Goal: Task Accomplishment & Management: Manage account settings

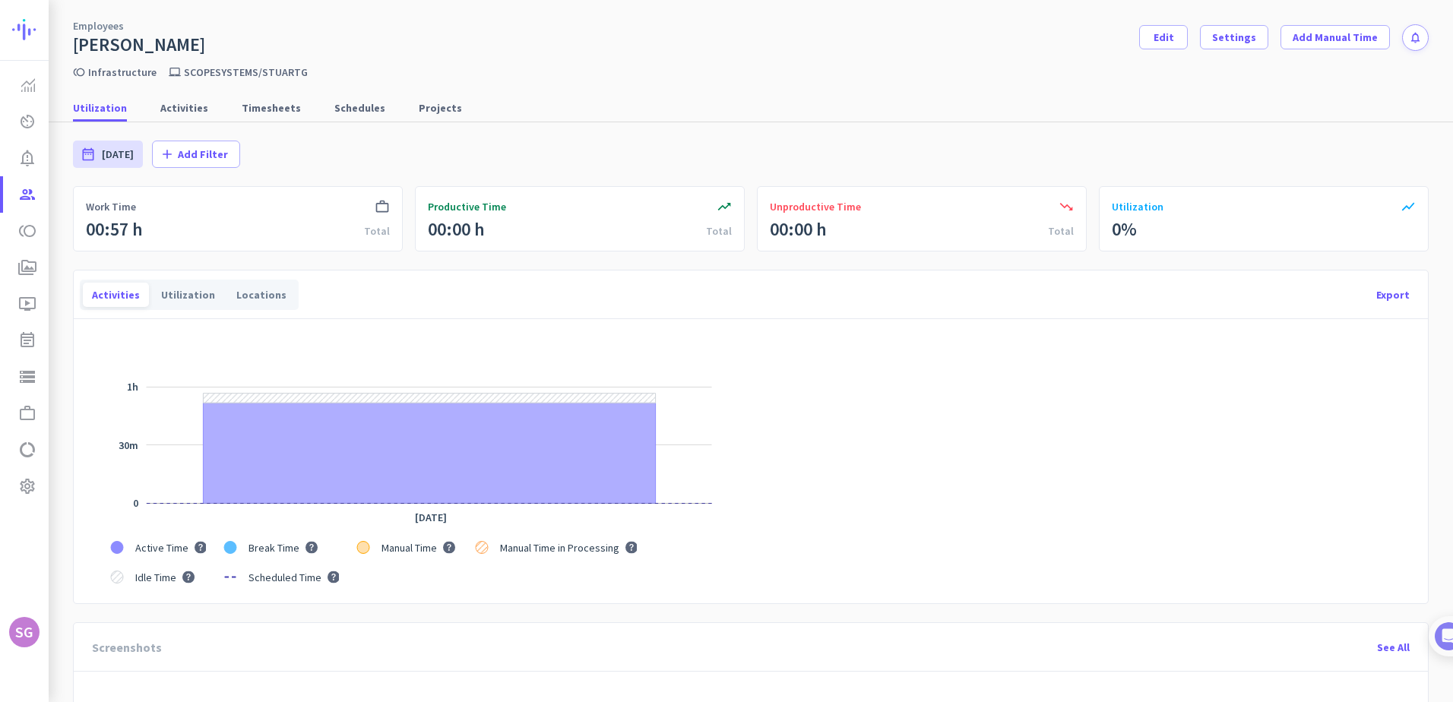
scroll to position [998, 0]
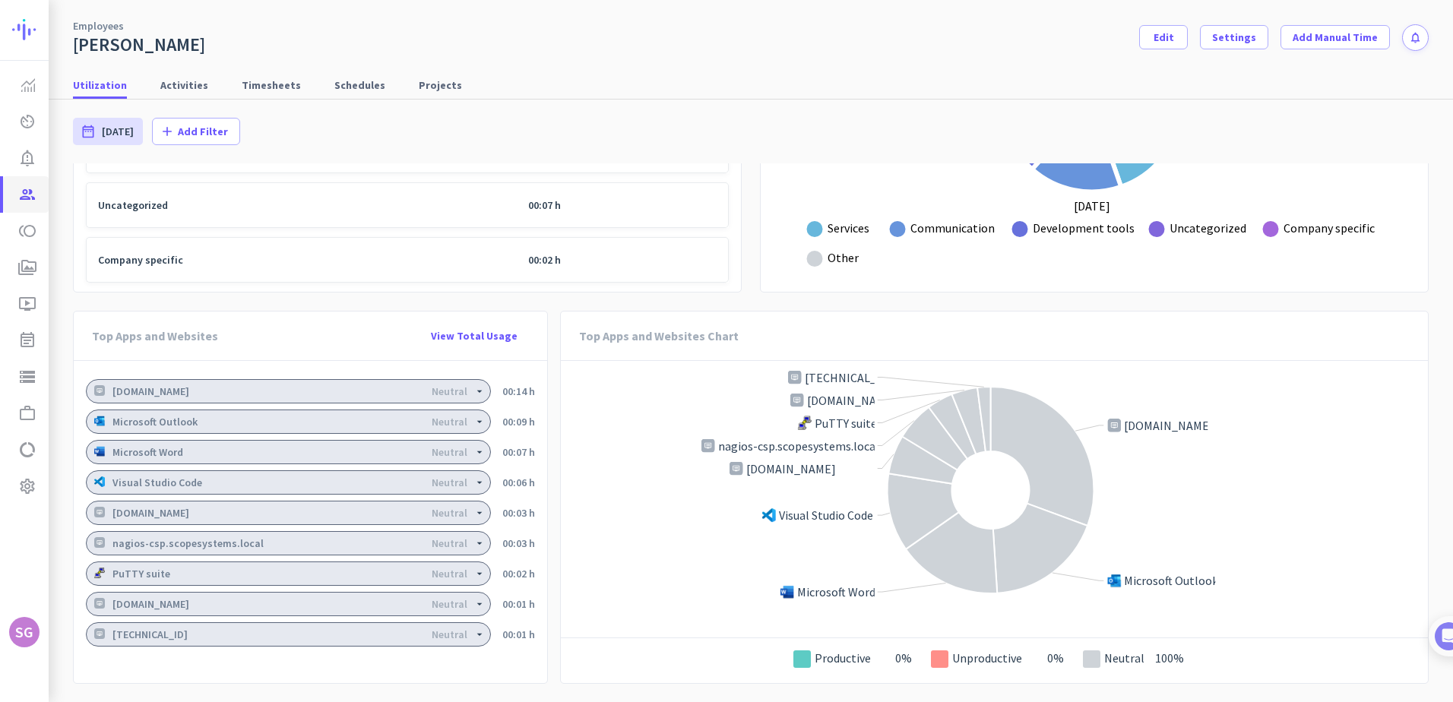
click at [21, 191] on icon "group" at bounding box center [27, 194] width 18 height 18
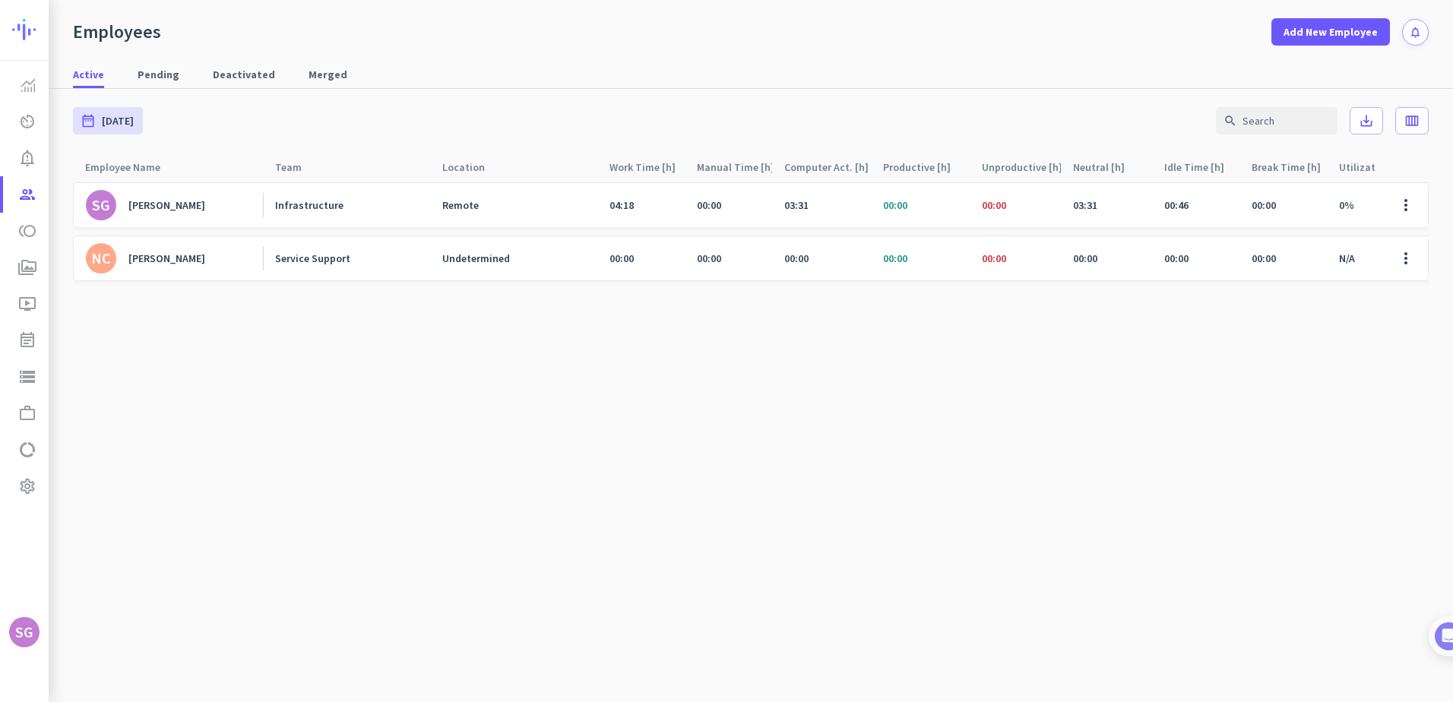
click at [205, 259] on div "[PERSON_NAME]" at bounding box center [166, 259] width 77 height 14
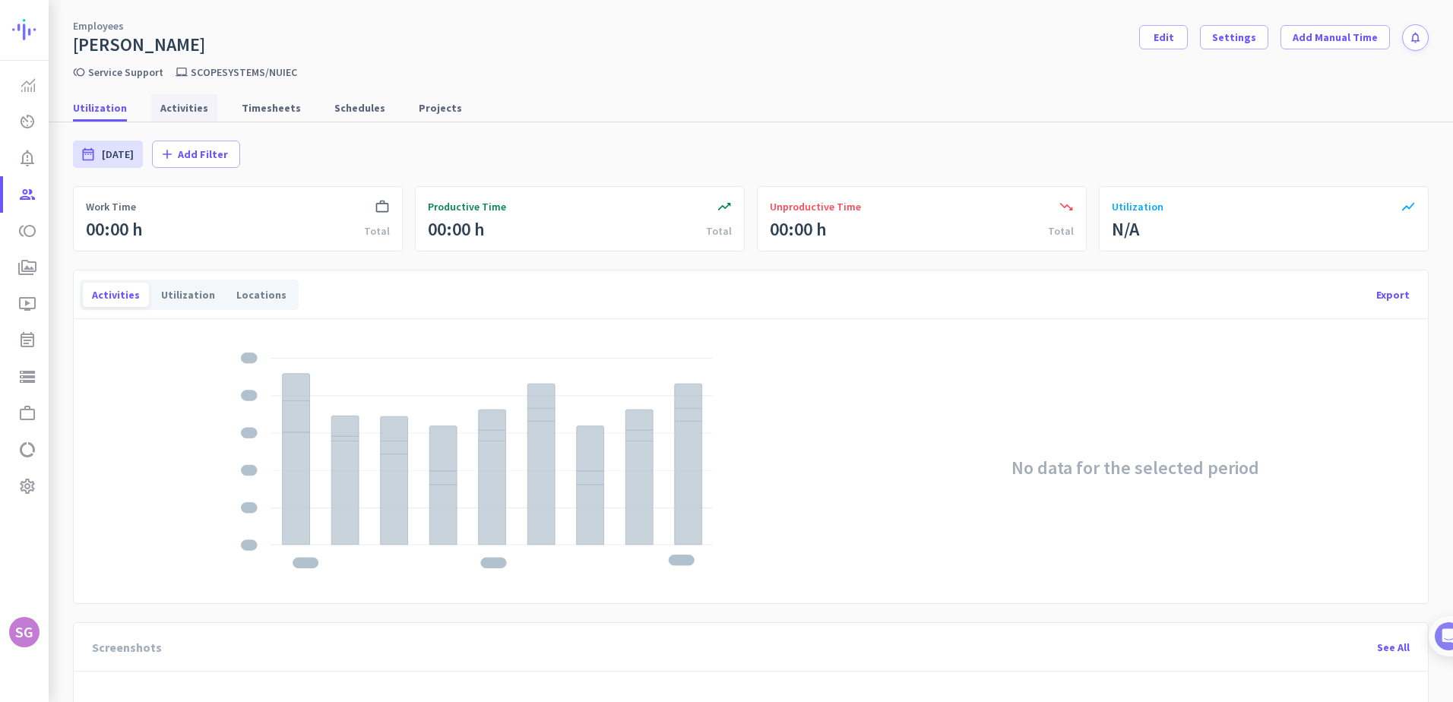
click at [170, 106] on span "Activities" at bounding box center [184, 107] width 48 height 15
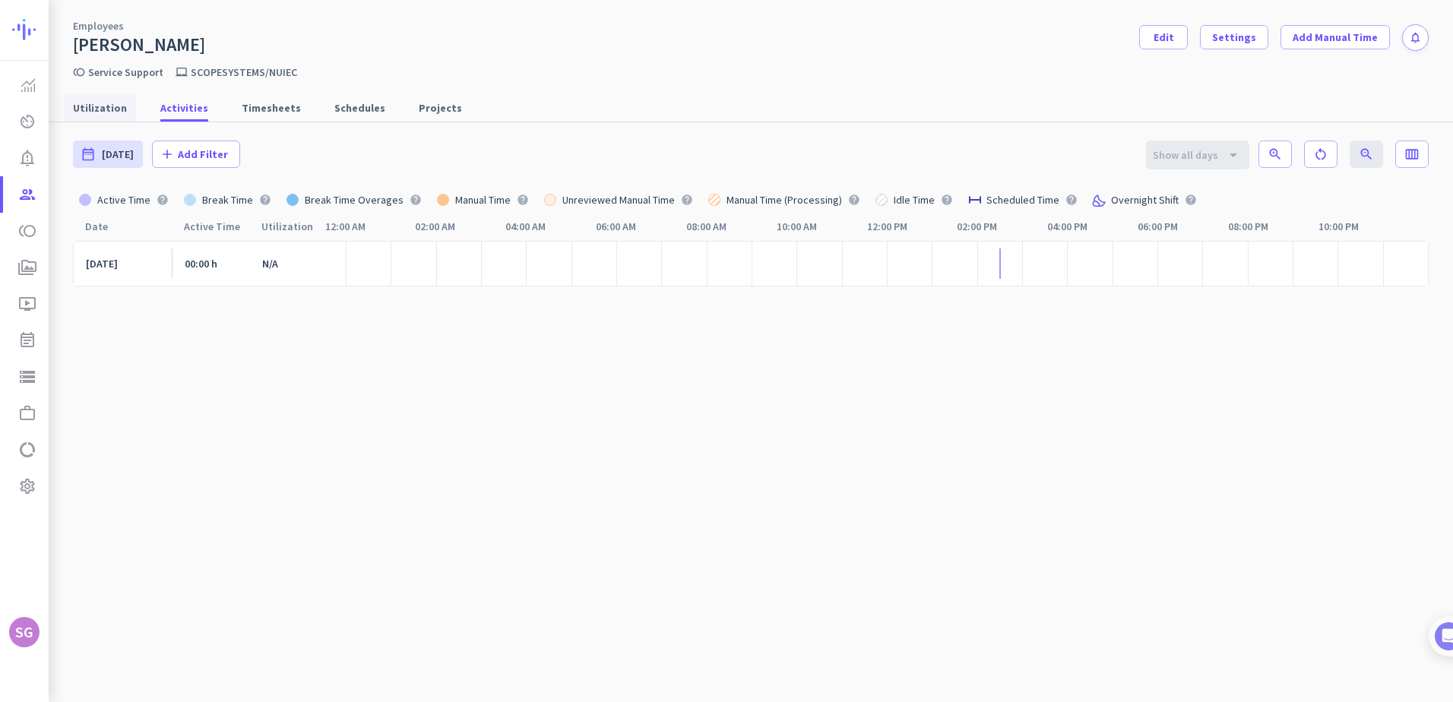
click at [110, 109] on span "Utilization" at bounding box center [100, 107] width 54 height 15
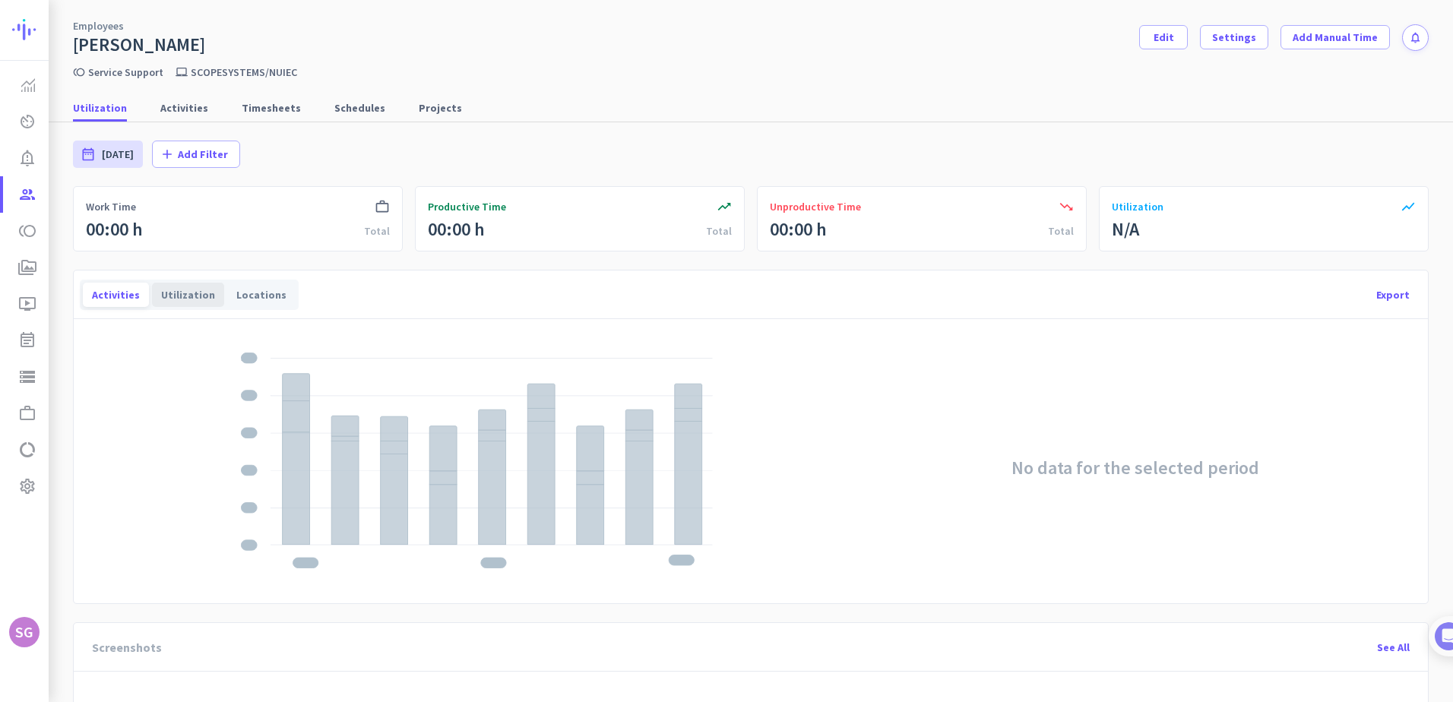
click at [184, 294] on div "Utilization" at bounding box center [188, 295] width 72 height 24
click at [26, 93] on span "Productivity Trends" at bounding box center [25, 85] width 21 height 18
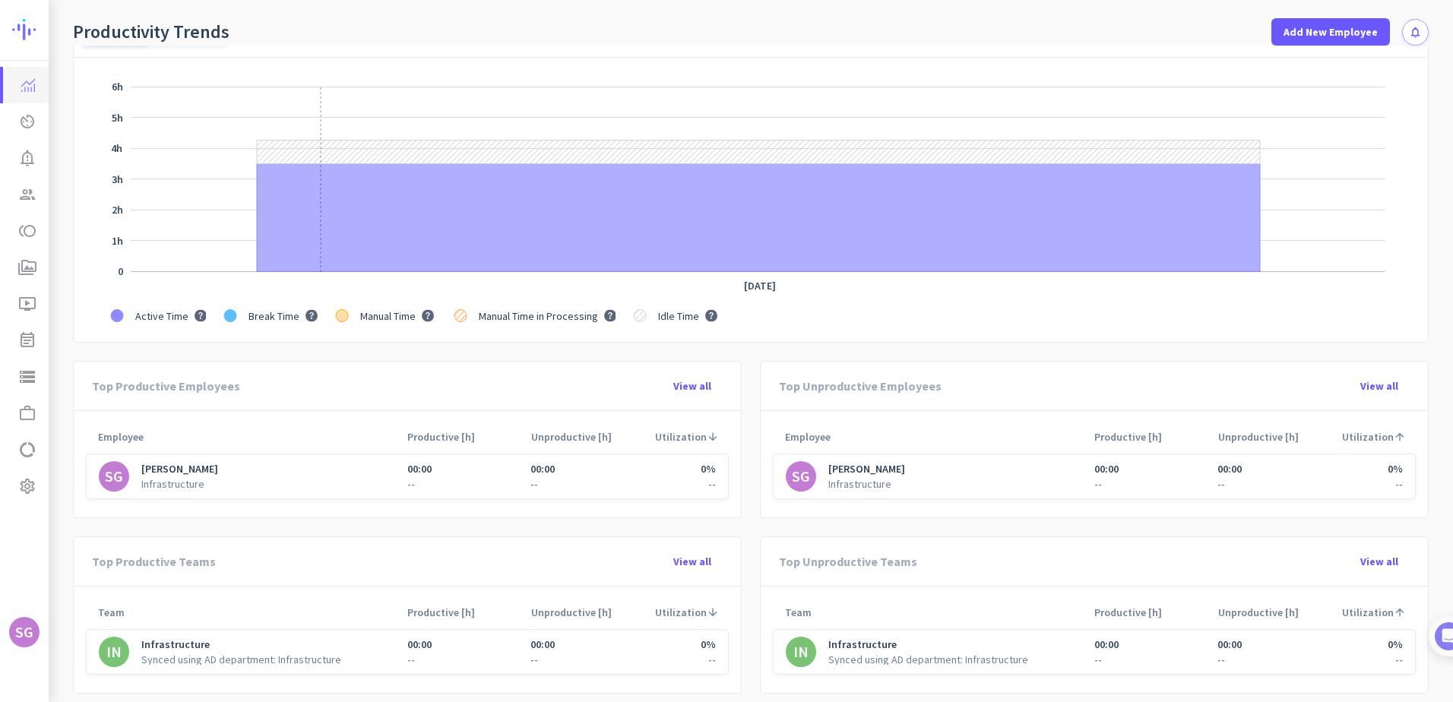
scroll to position [228, 0]
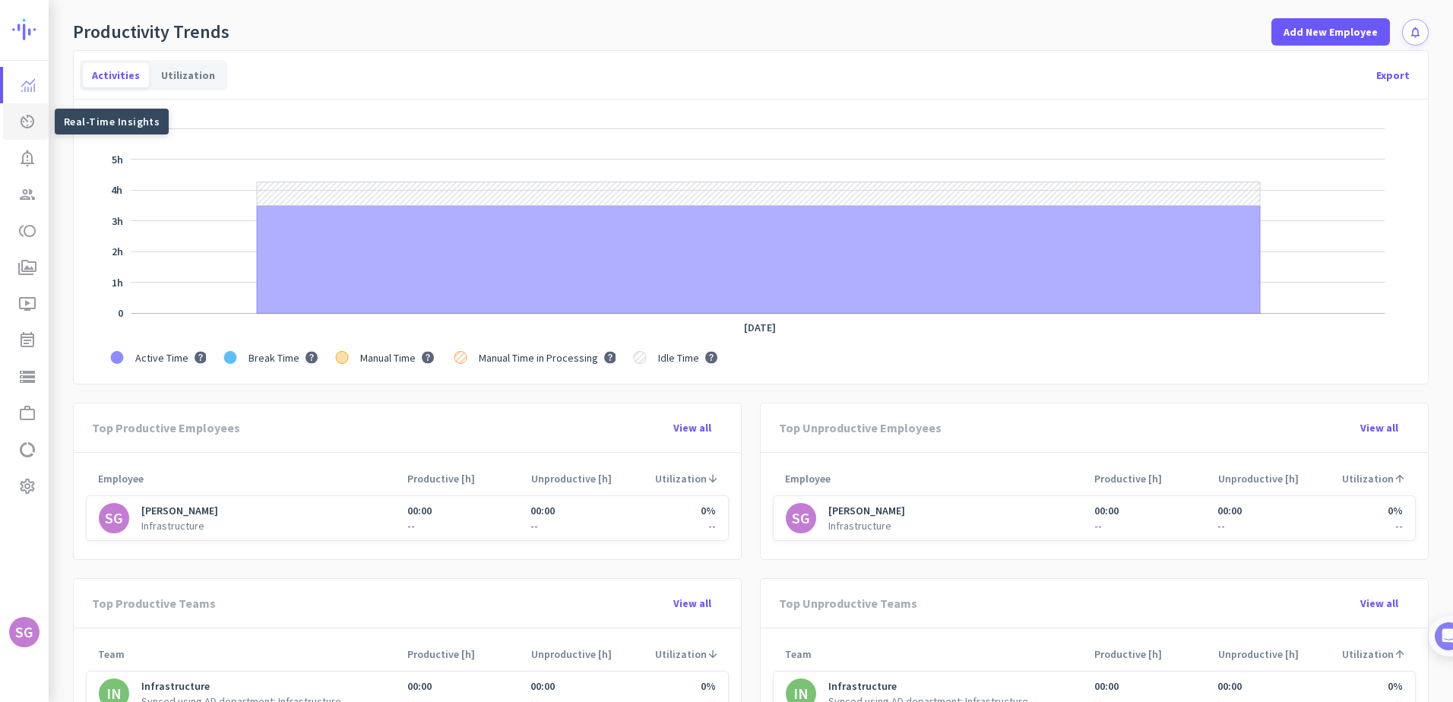
click at [26, 121] on icon "av_timer" at bounding box center [27, 121] width 18 height 18
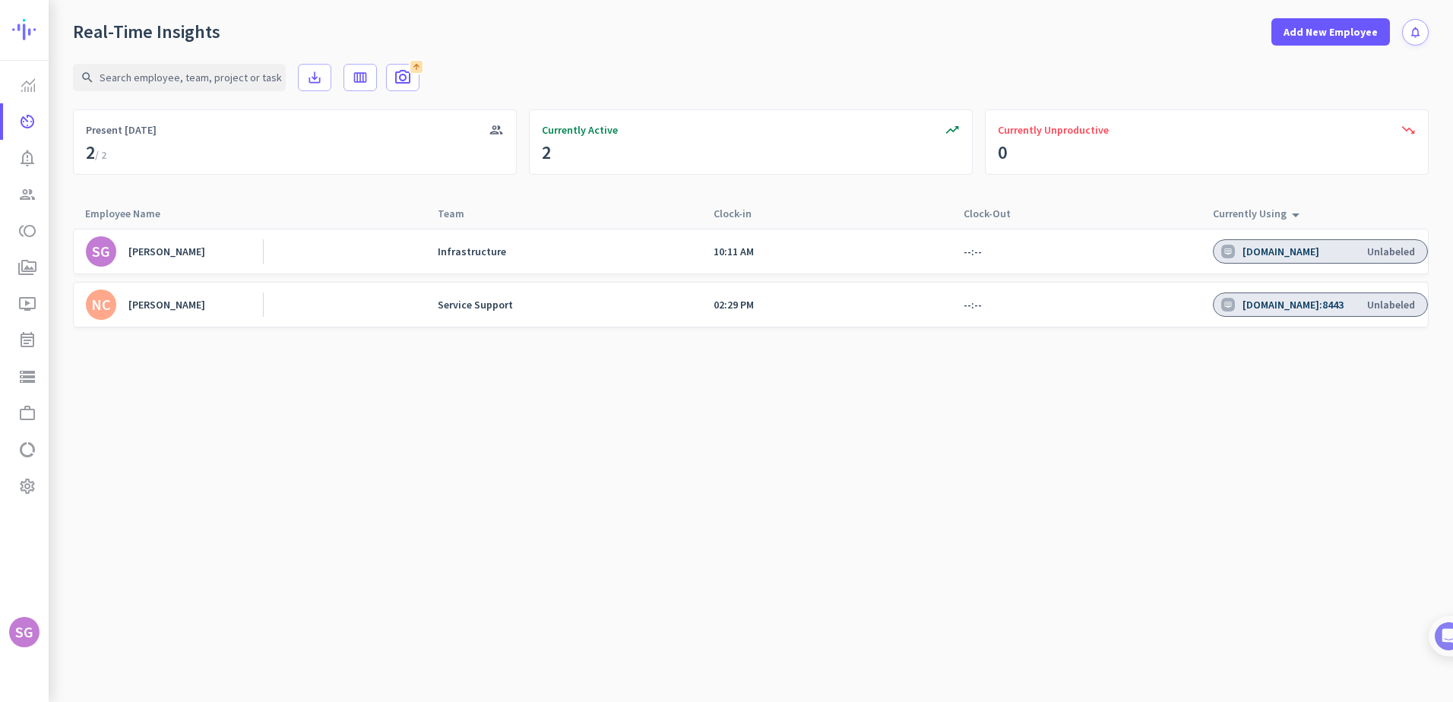
click at [204, 305] on div "[PERSON_NAME]" at bounding box center [166, 305] width 77 height 14
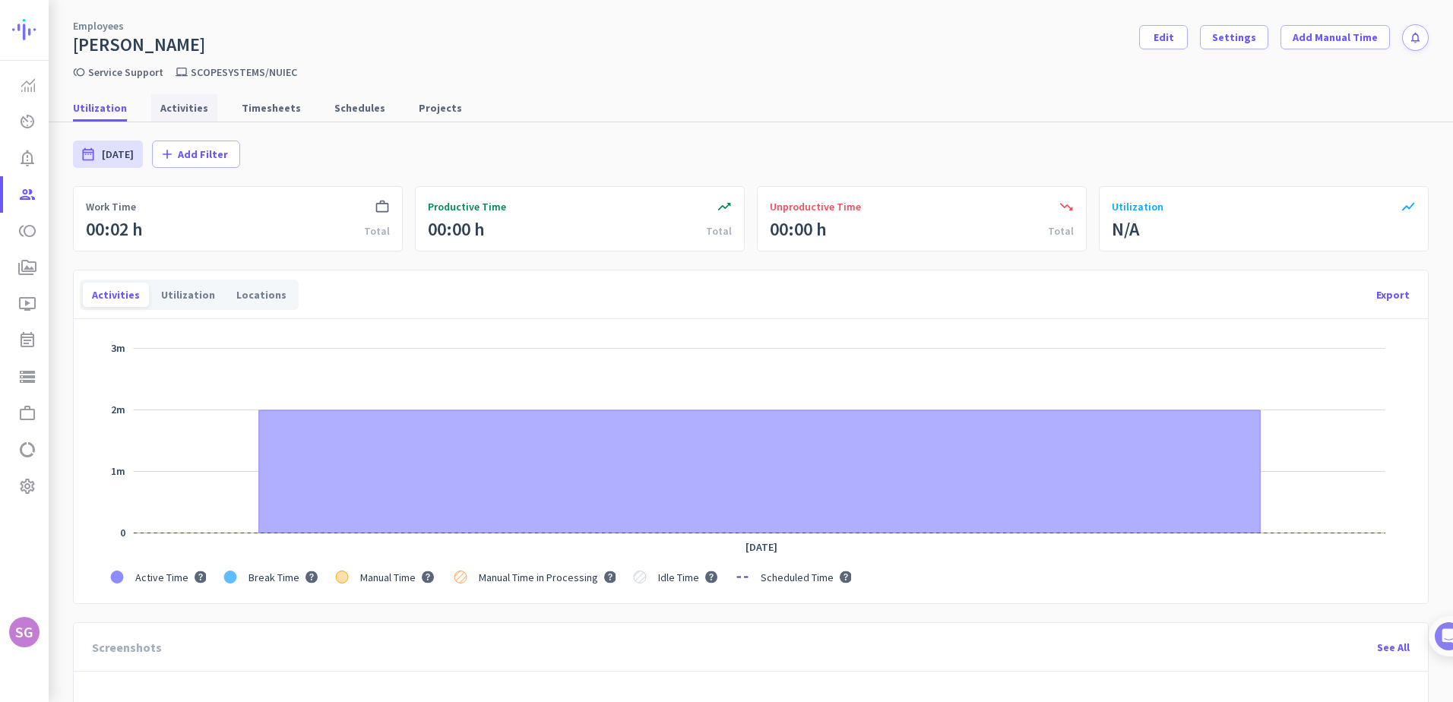
click at [197, 108] on span "Activities" at bounding box center [184, 107] width 48 height 15
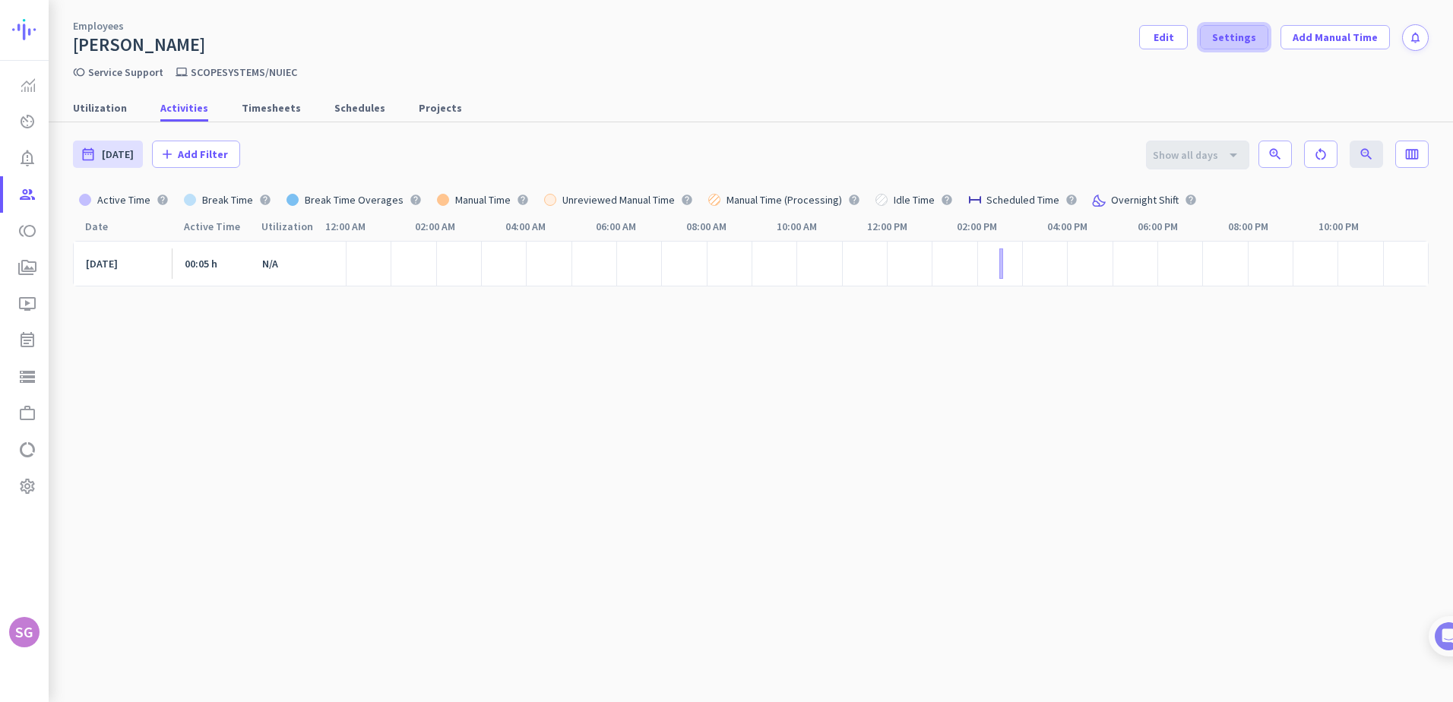
click at [779, 33] on span "Settings" at bounding box center [1234, 37] width 44 height 15
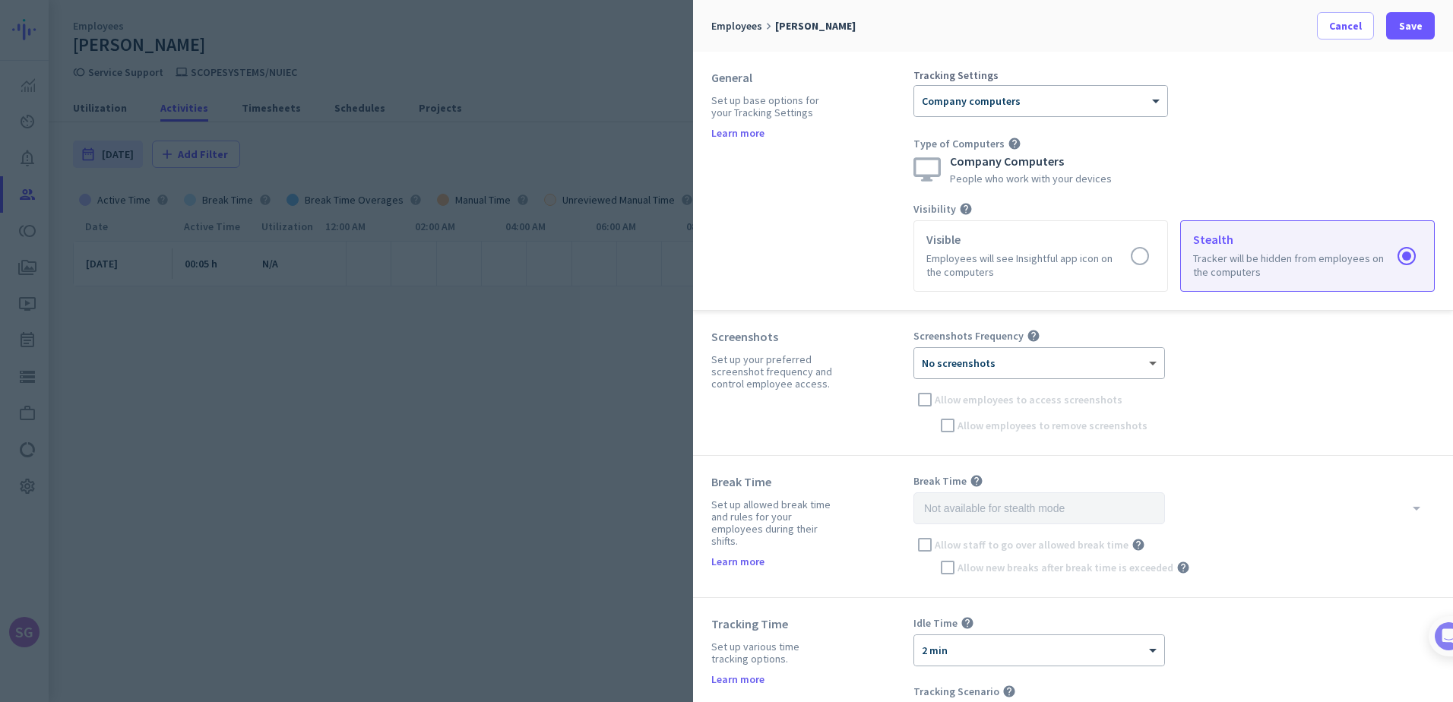
click at [779, 365] on span at bounding box center [1154, 363] width 19 height 13
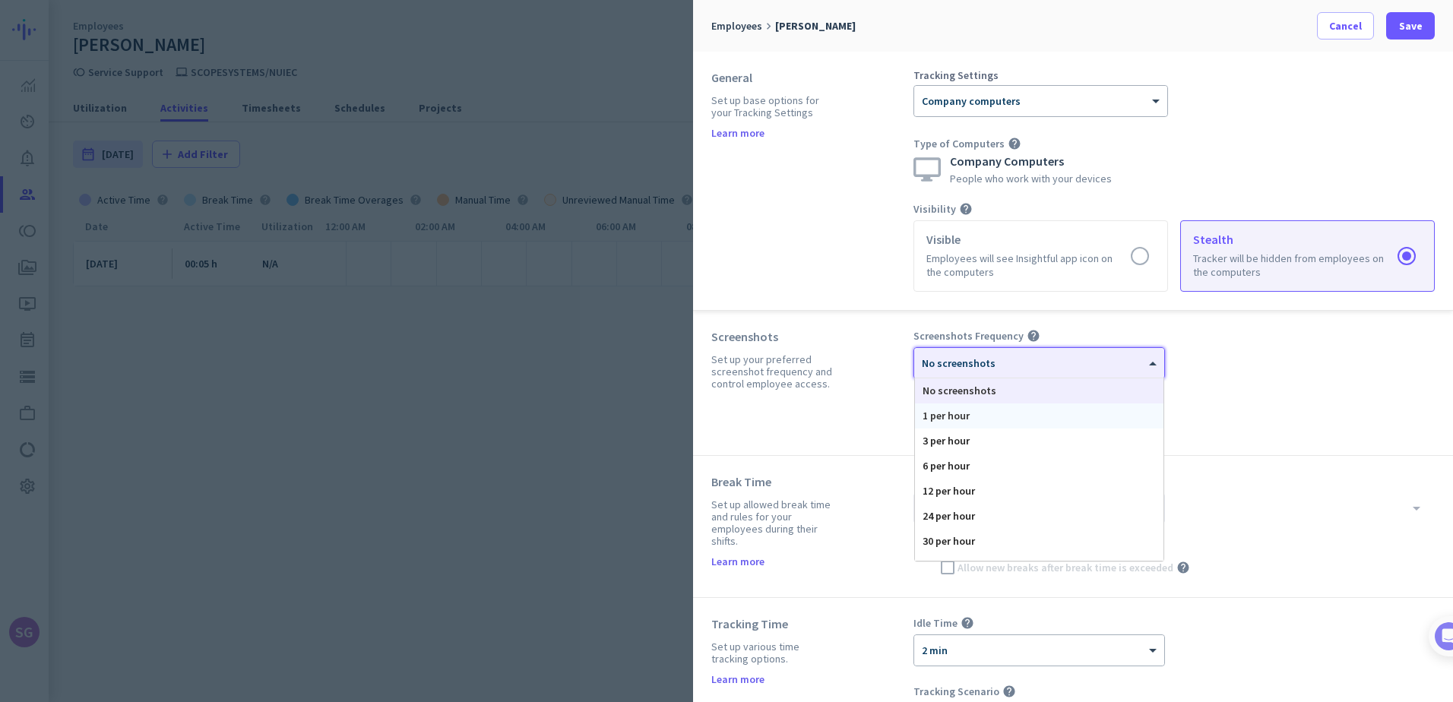
click at [779, 417] on div "1 per hour" at bounding box center [1039, 415] width 248 height 25
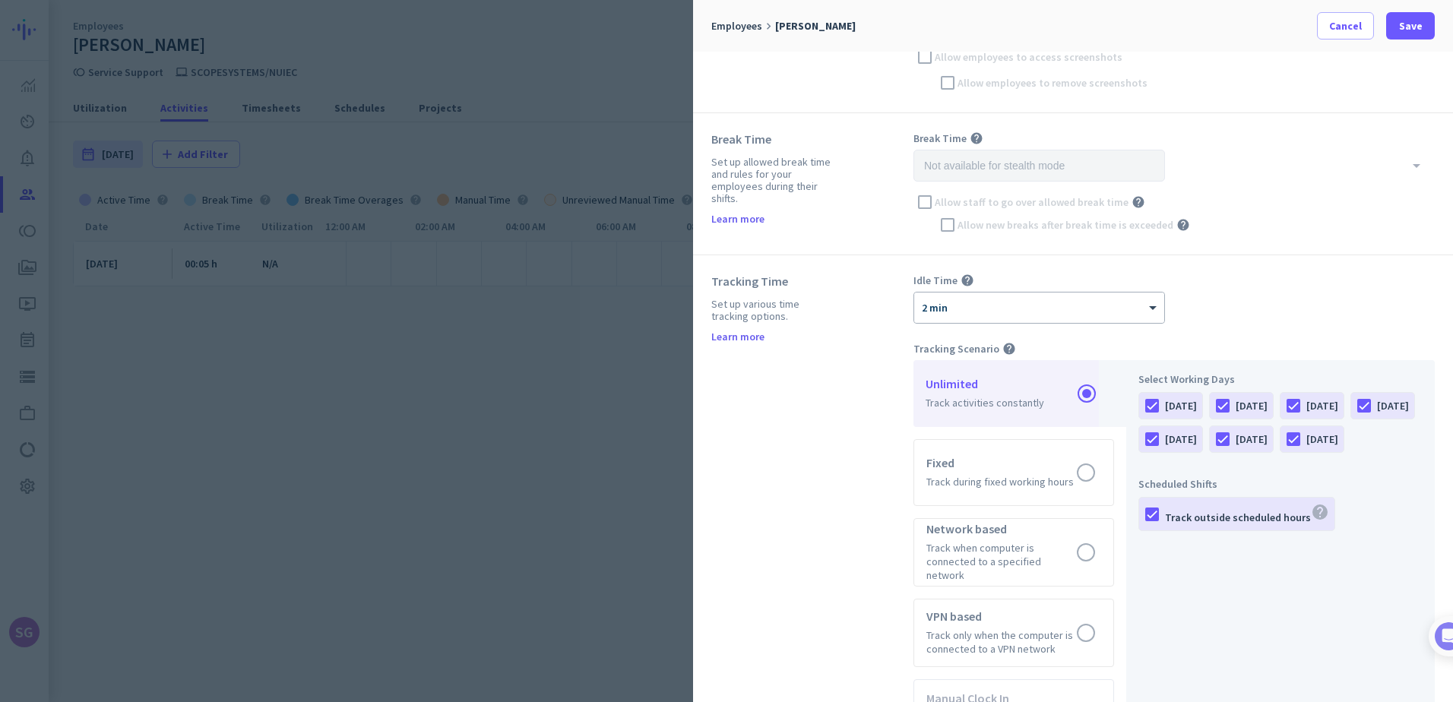
scroll to position [380, 0]
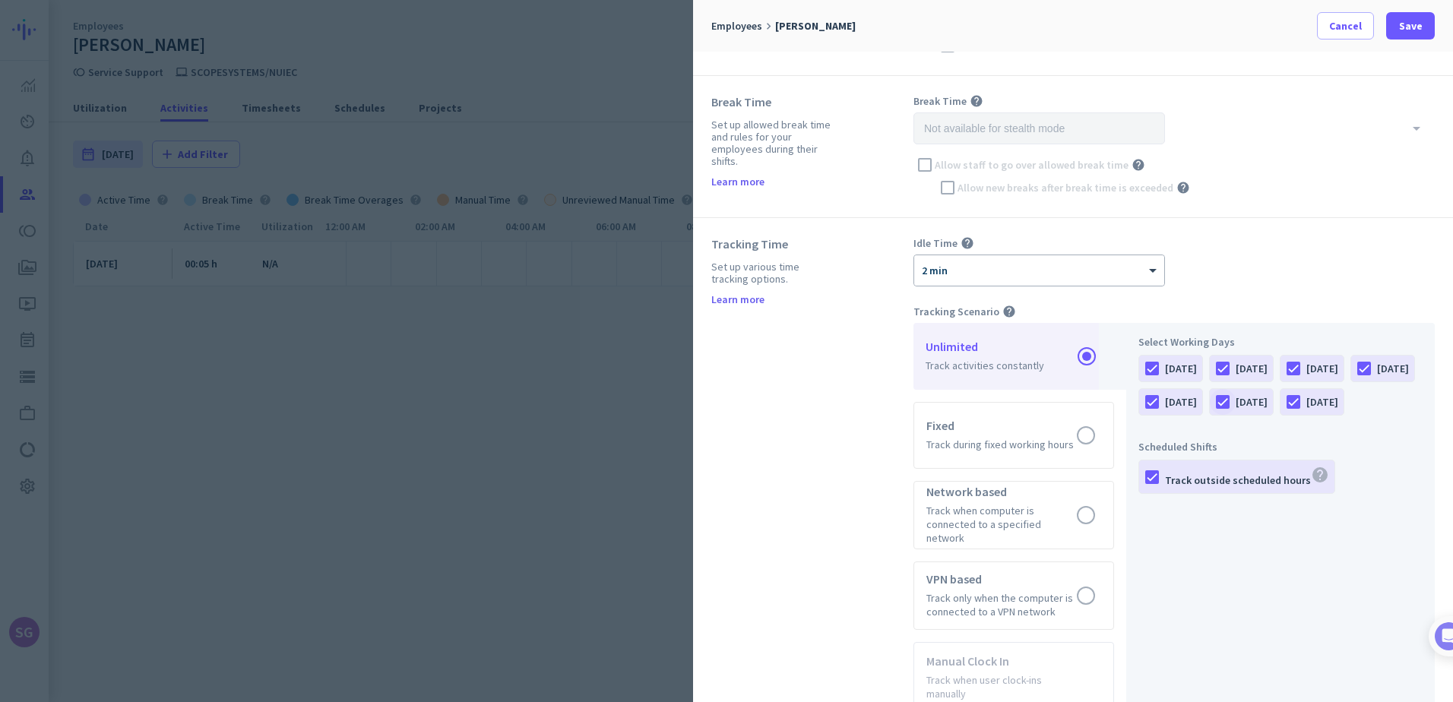
click at [779, 397] on div at bounding box center [1223, 402] width 26 height 26
click at [779, 415] on div at bounding box center [1293, 402] width 26 height 26
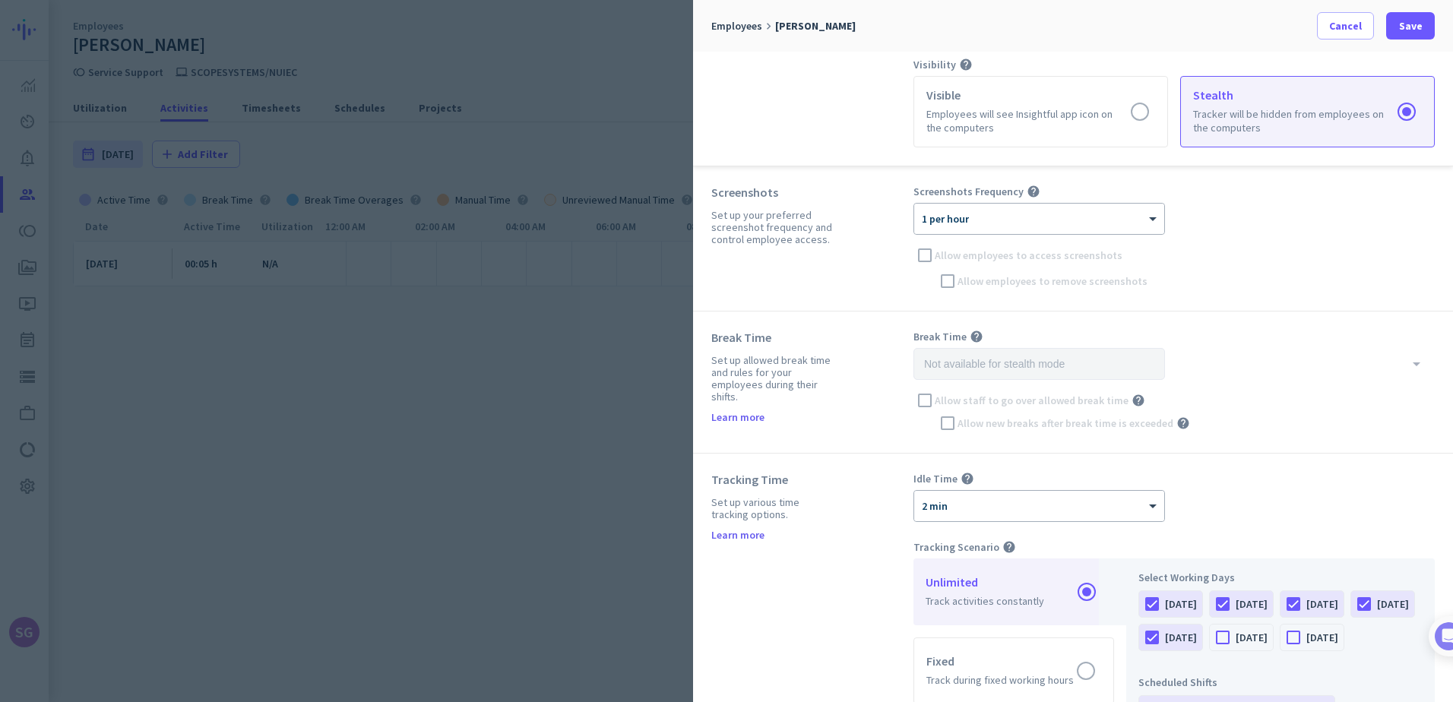
scroll to position [0, 0]
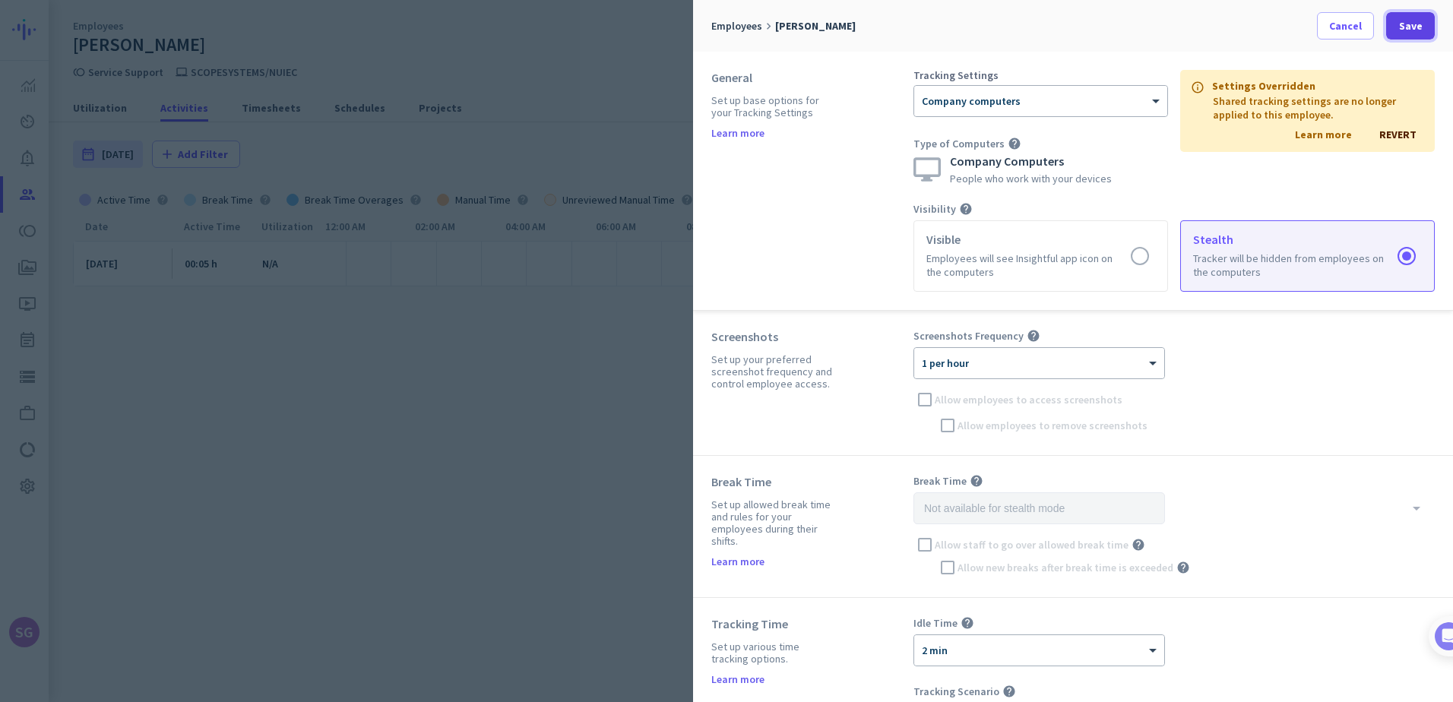
click at [779, 23] on span "Save" at bounding box center [1411, 25] width 24 height 15
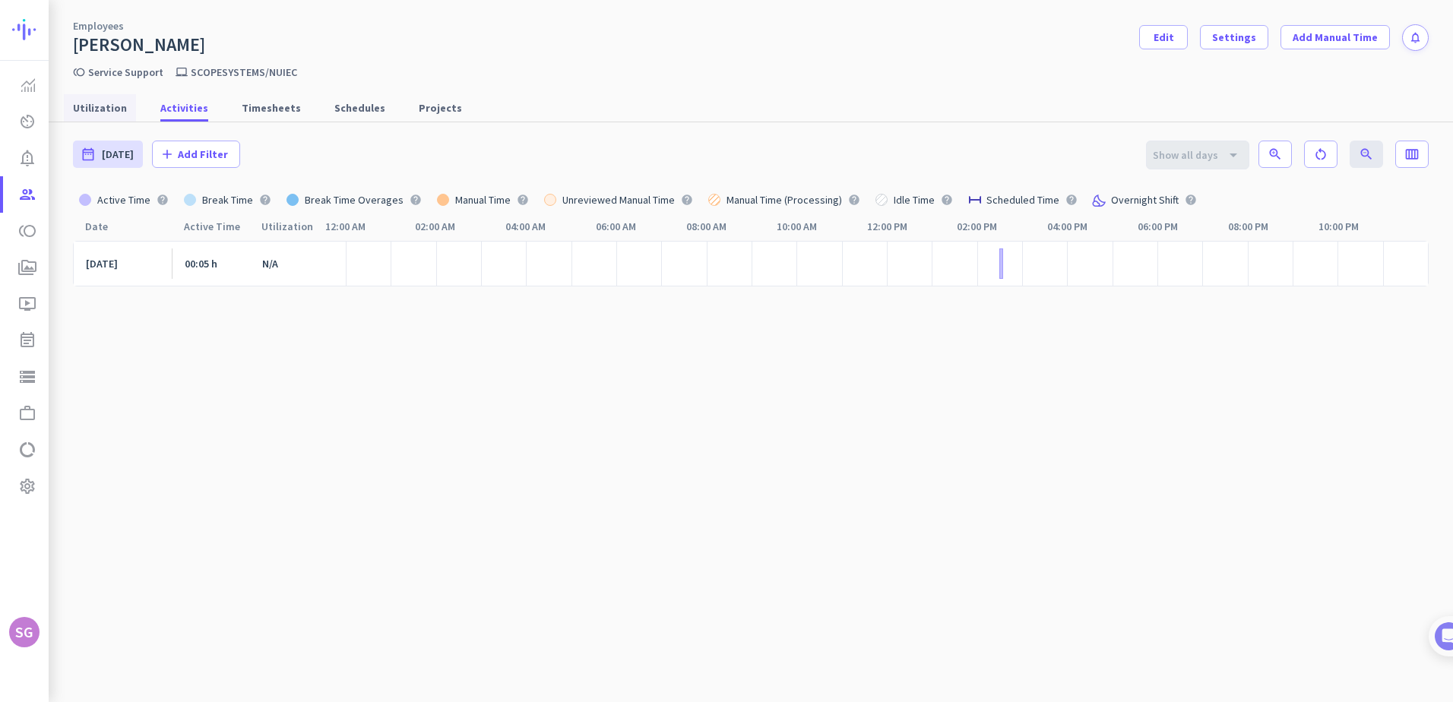
click at [106, 112] on span "Utilization" at bounding box center [100, 107] width 54 height 15
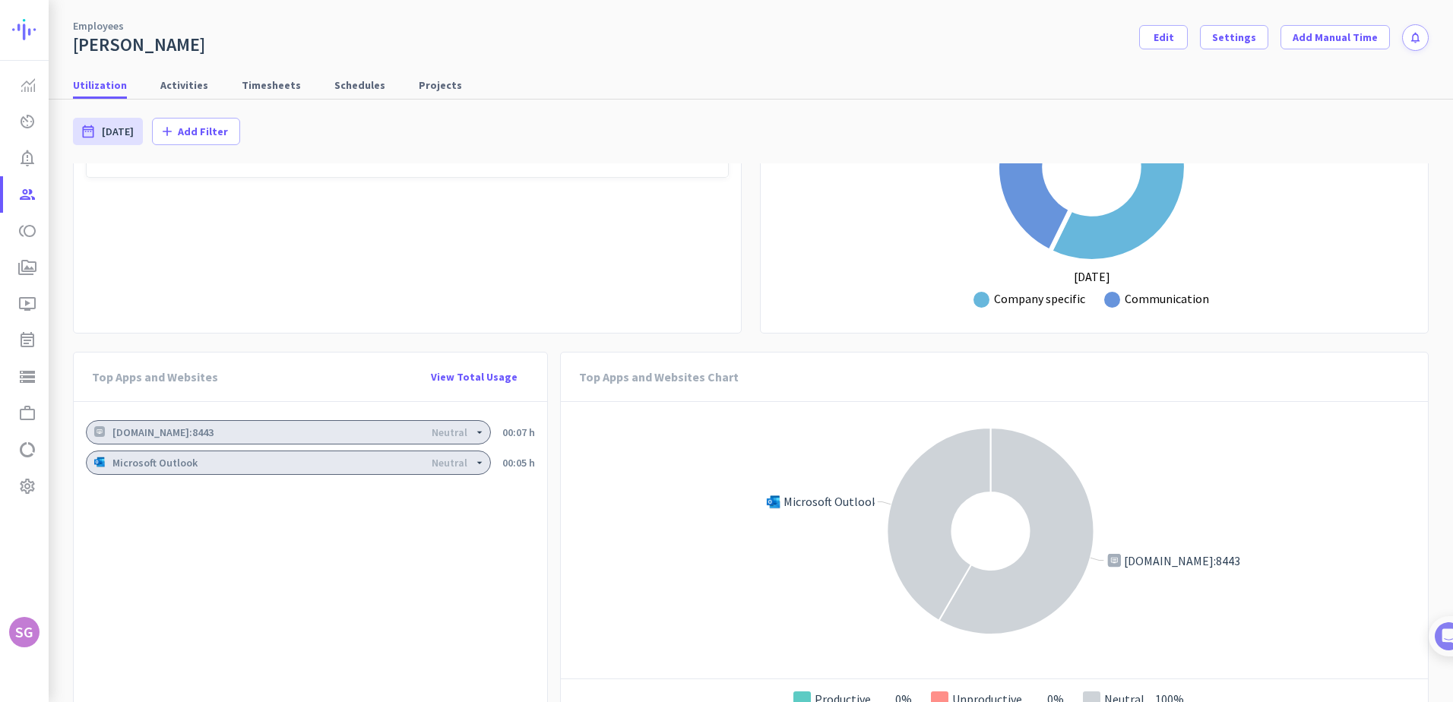
scroll to position [980, 0]
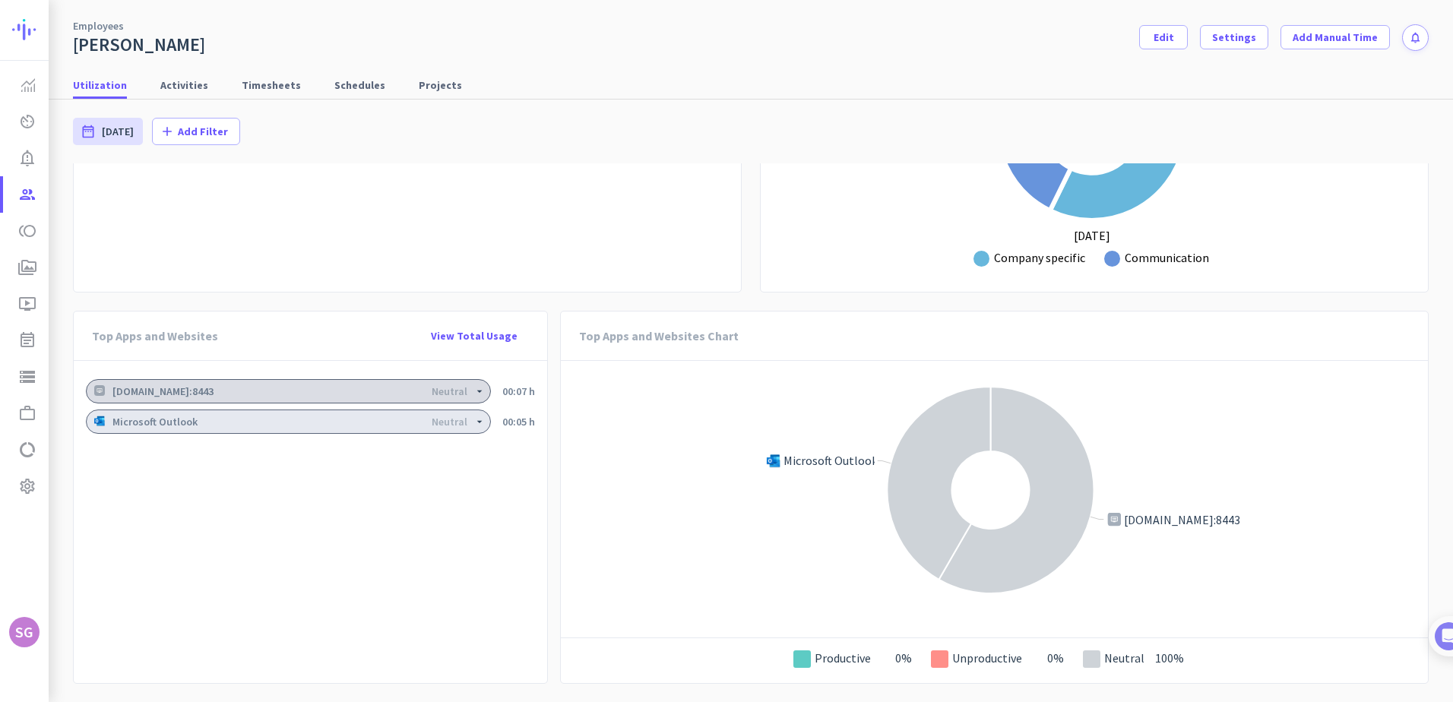
click at [222, 398] on div "[DOMAIN_NAME]:8443 Neutral" at bounding box center [288, 391] width 405 height 24
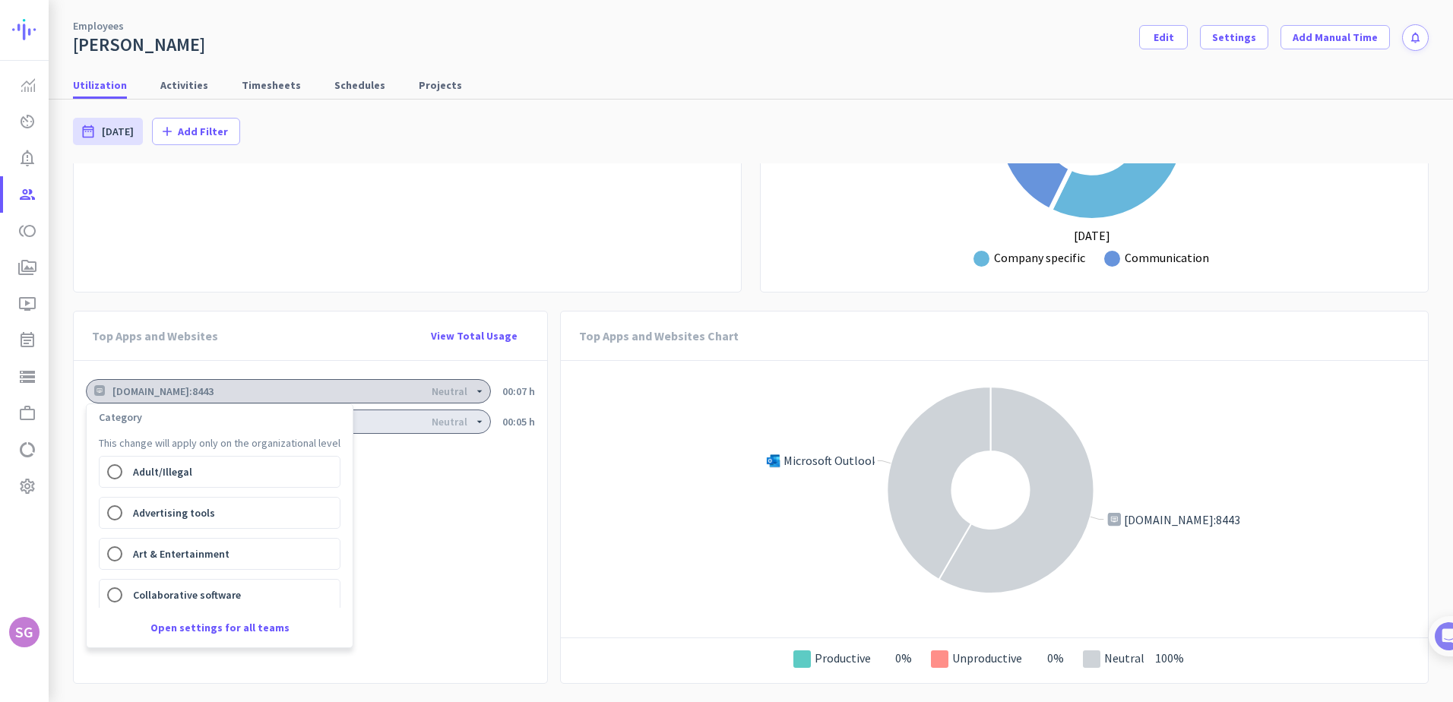
click at [222, 398] on div at bounding box center [726, 351] width 1453 height 702
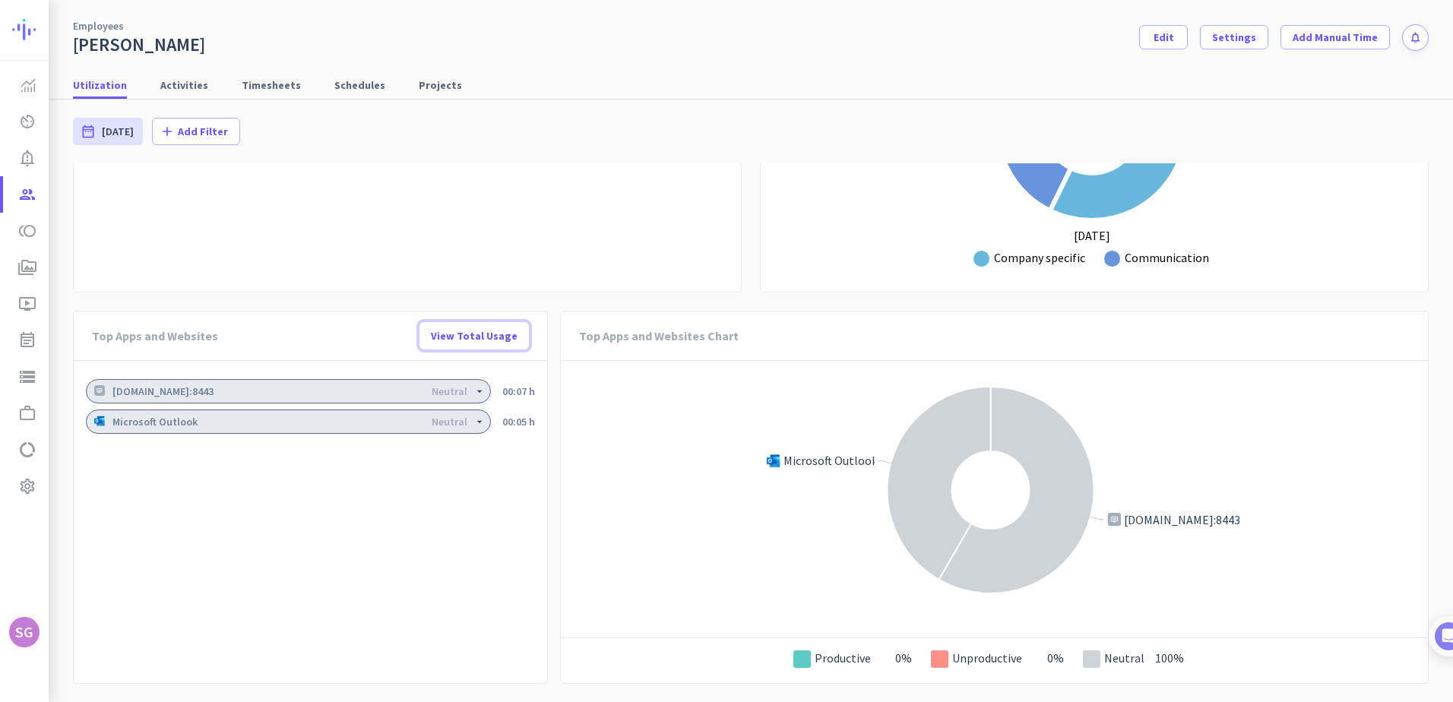
click at [495, 337] on span "View Total Usage" at bounding box center [474, 335] width 87 height 15
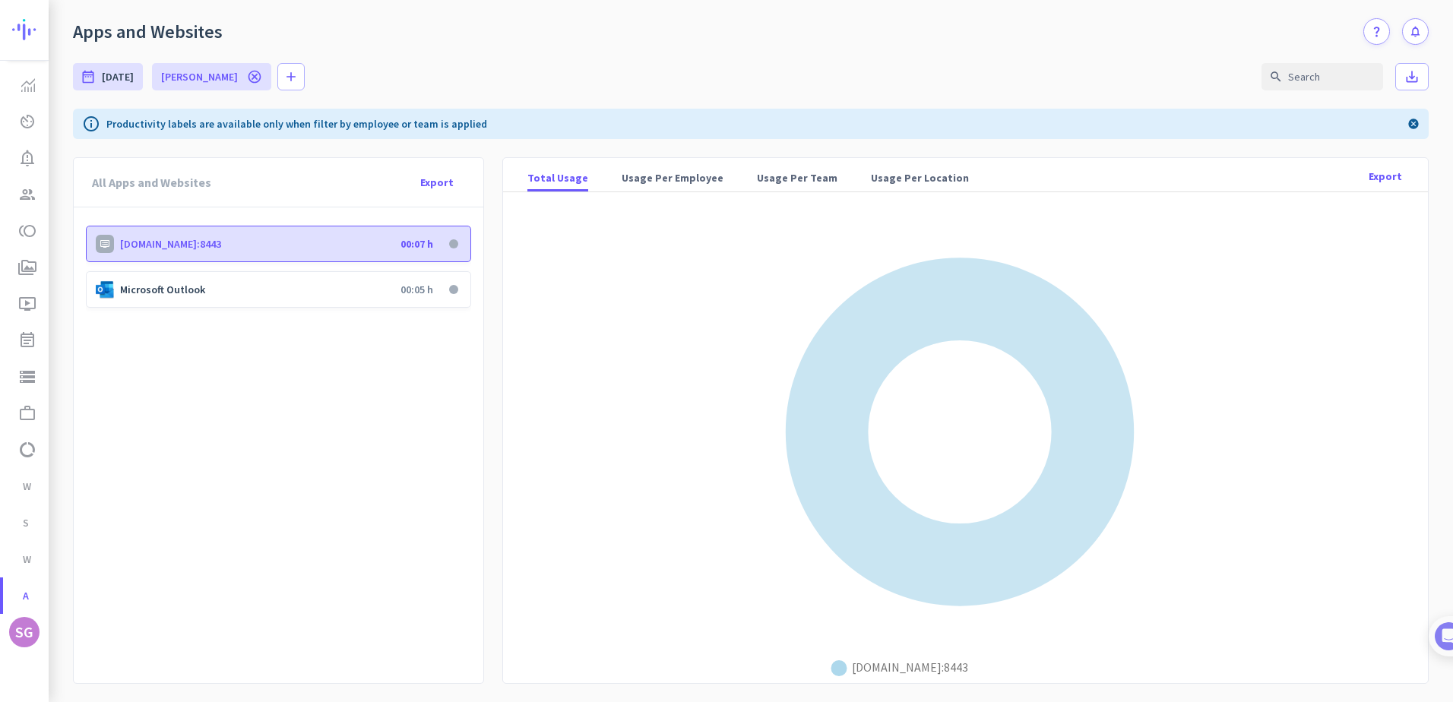
scroll to position [27, 0]
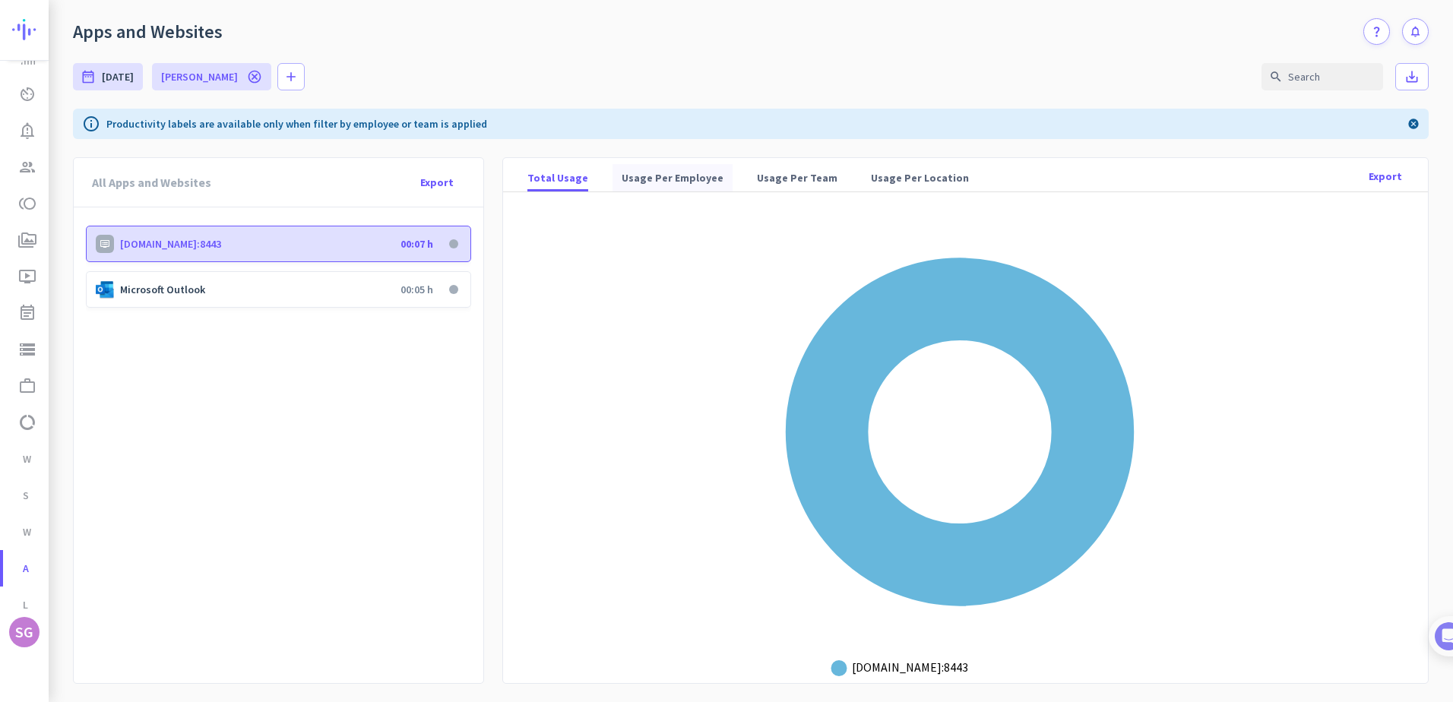
click at [653, 176] on span "Usage Per Employee" at bounding box center [673, 177] width 102 height 15
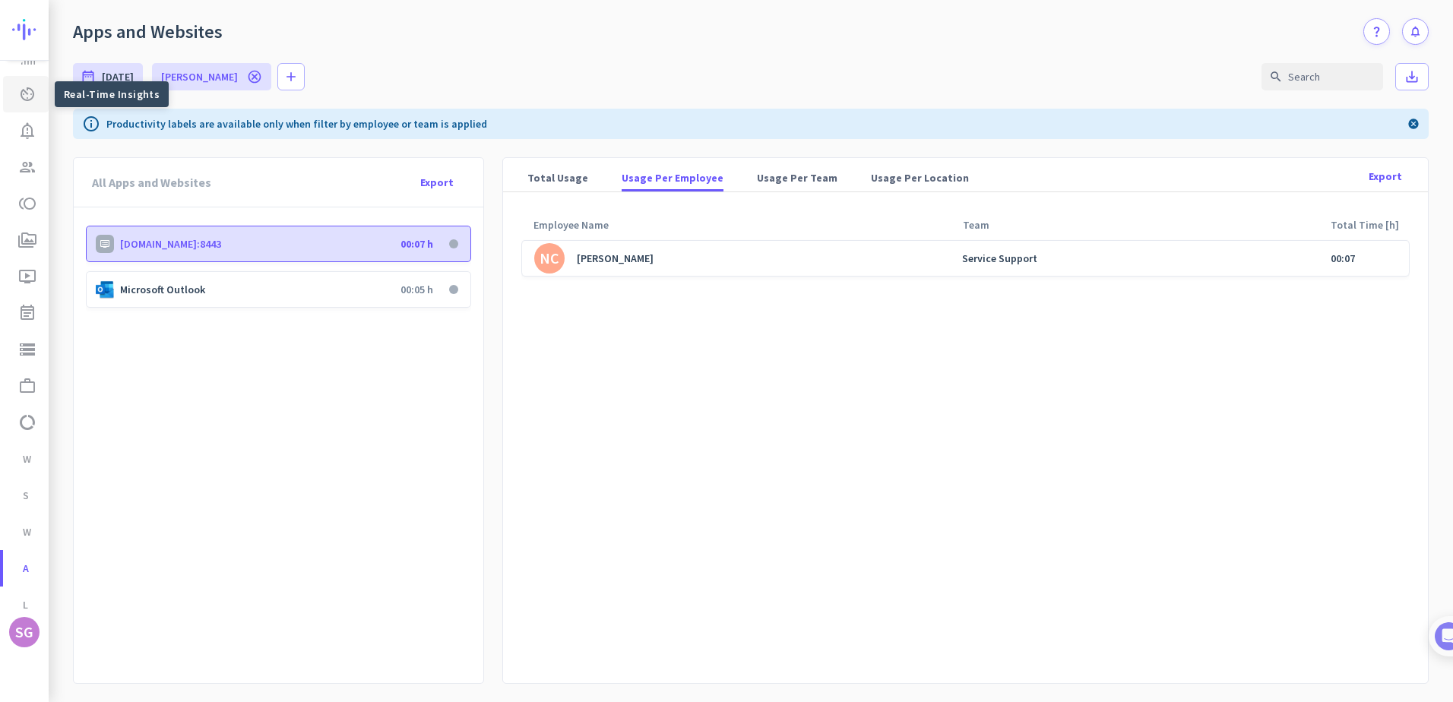
click at [39, 84] on link "av_timer Real-Time Insights" at bounding box center [26, 94] width 46 height 36
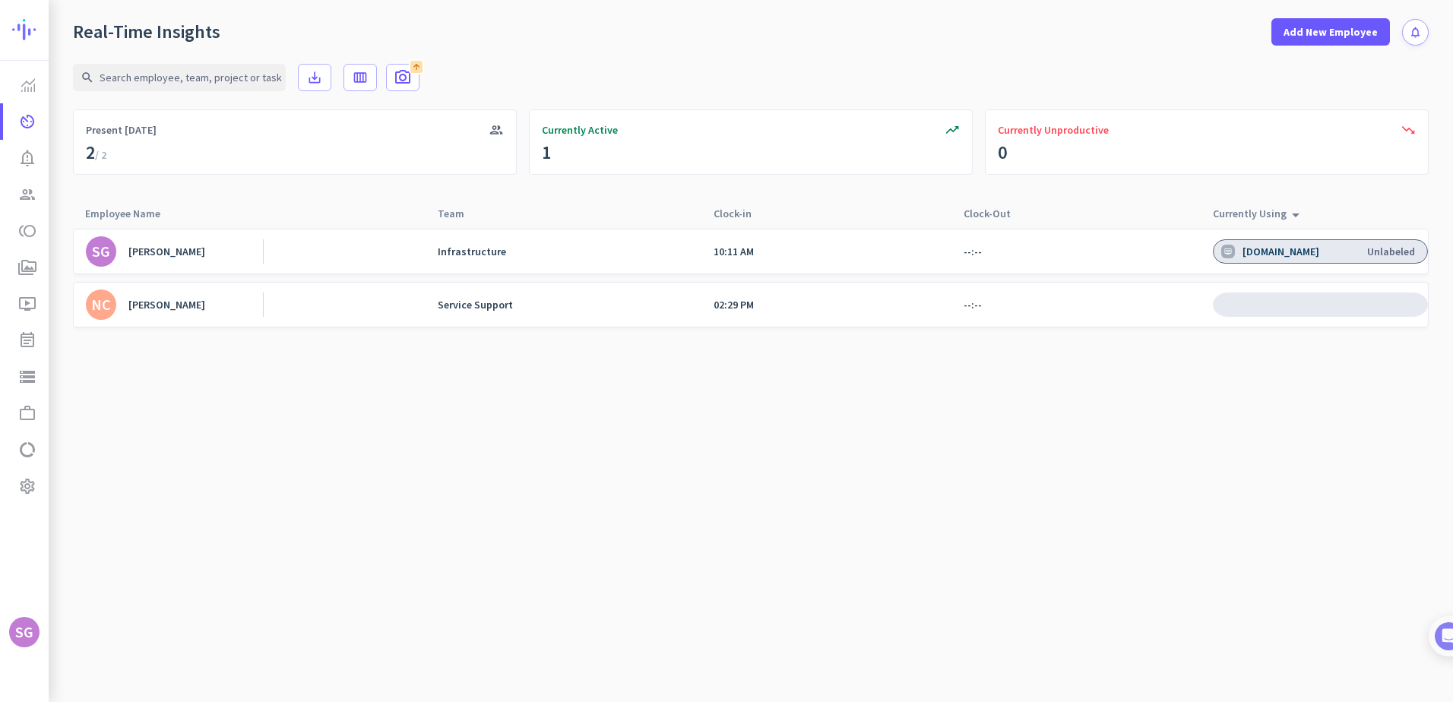
click at [148, 254] on div "[PERSON_NAME]" at bounding box center [166, 252] width 77 height 14
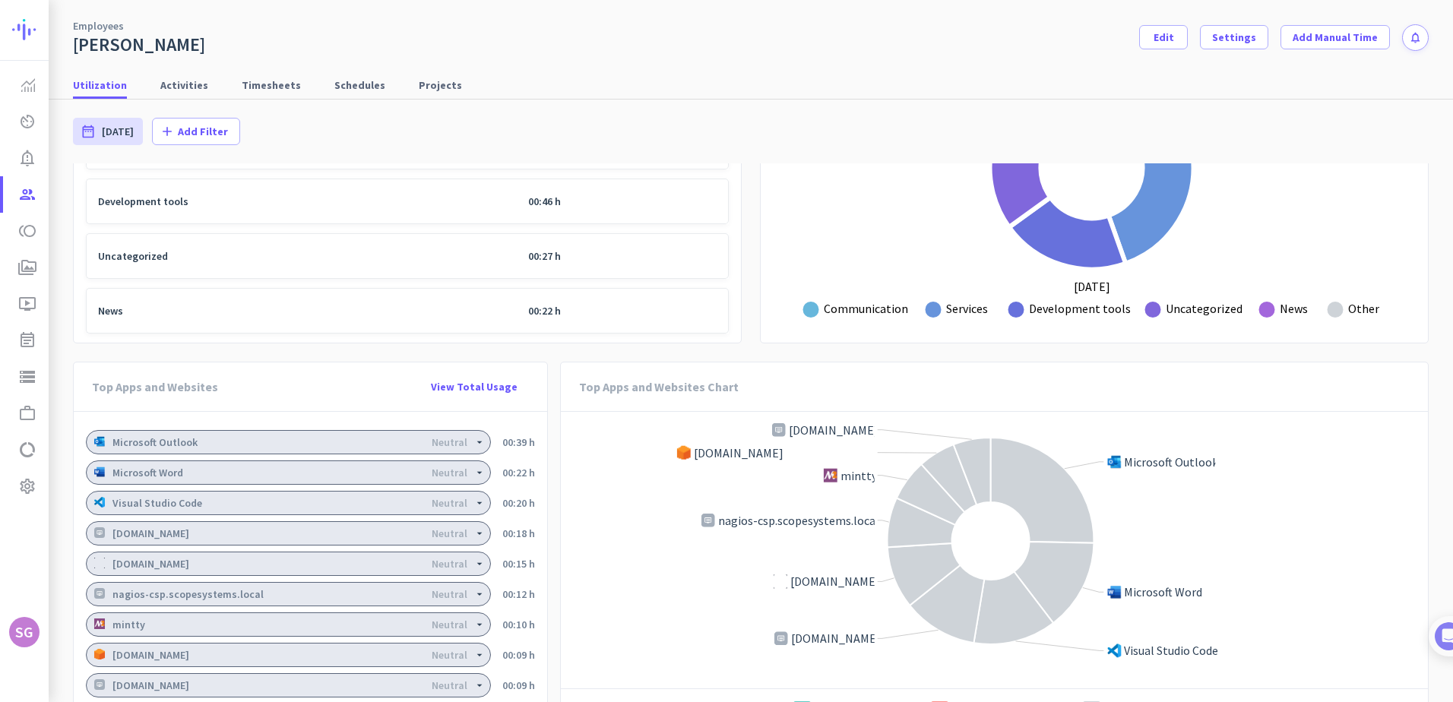
scroll to position [998, 0]
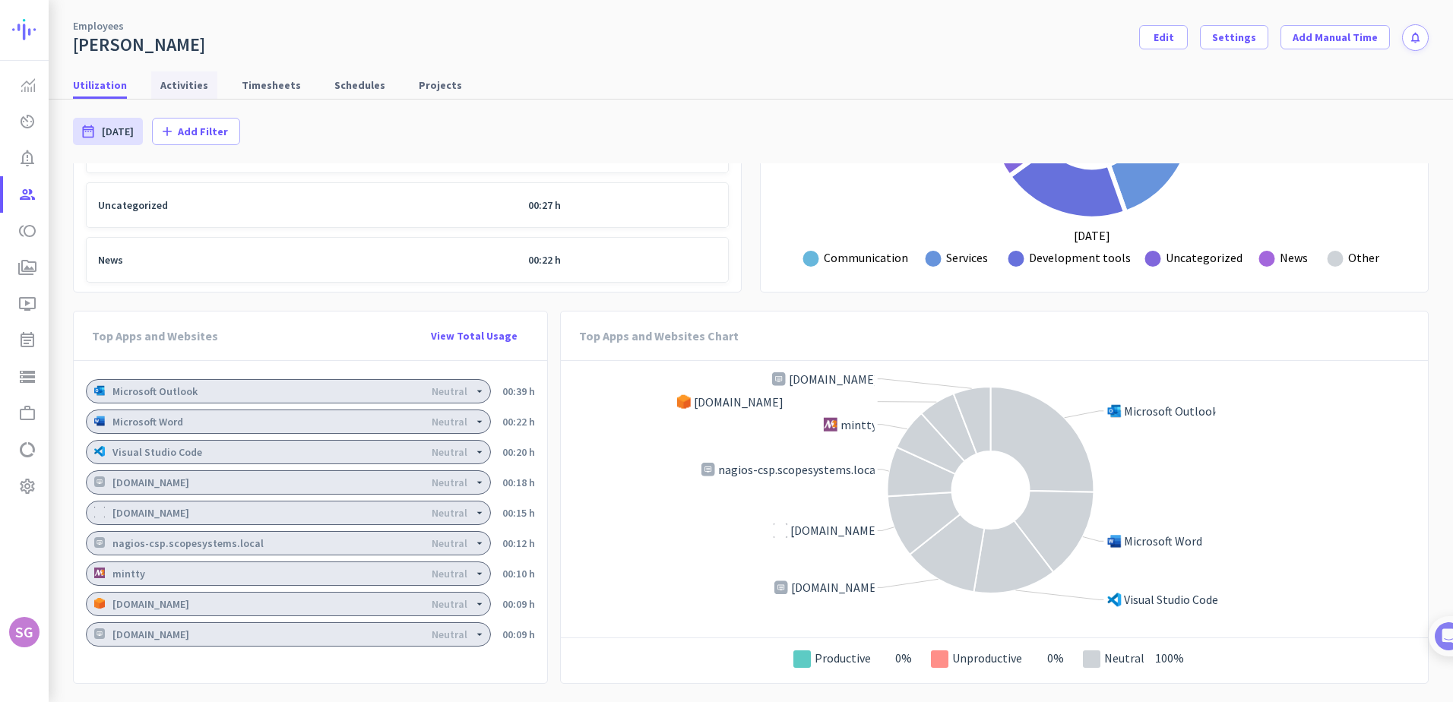
click at [173, 76] on span "Activities" at bounding box center [184, 84] width 48 height 27
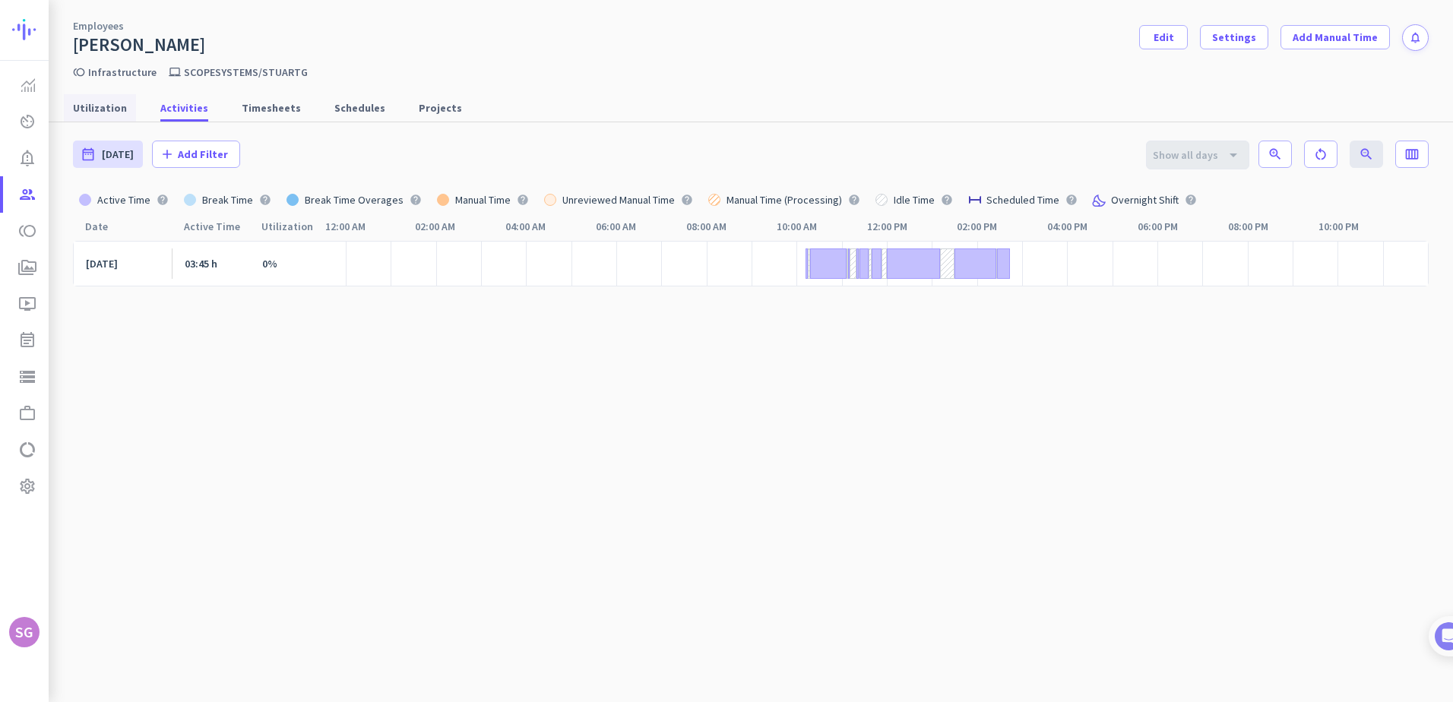
click at [106, 107] on span "Utilization" at bounding box center [100, 107] width 54 height 15
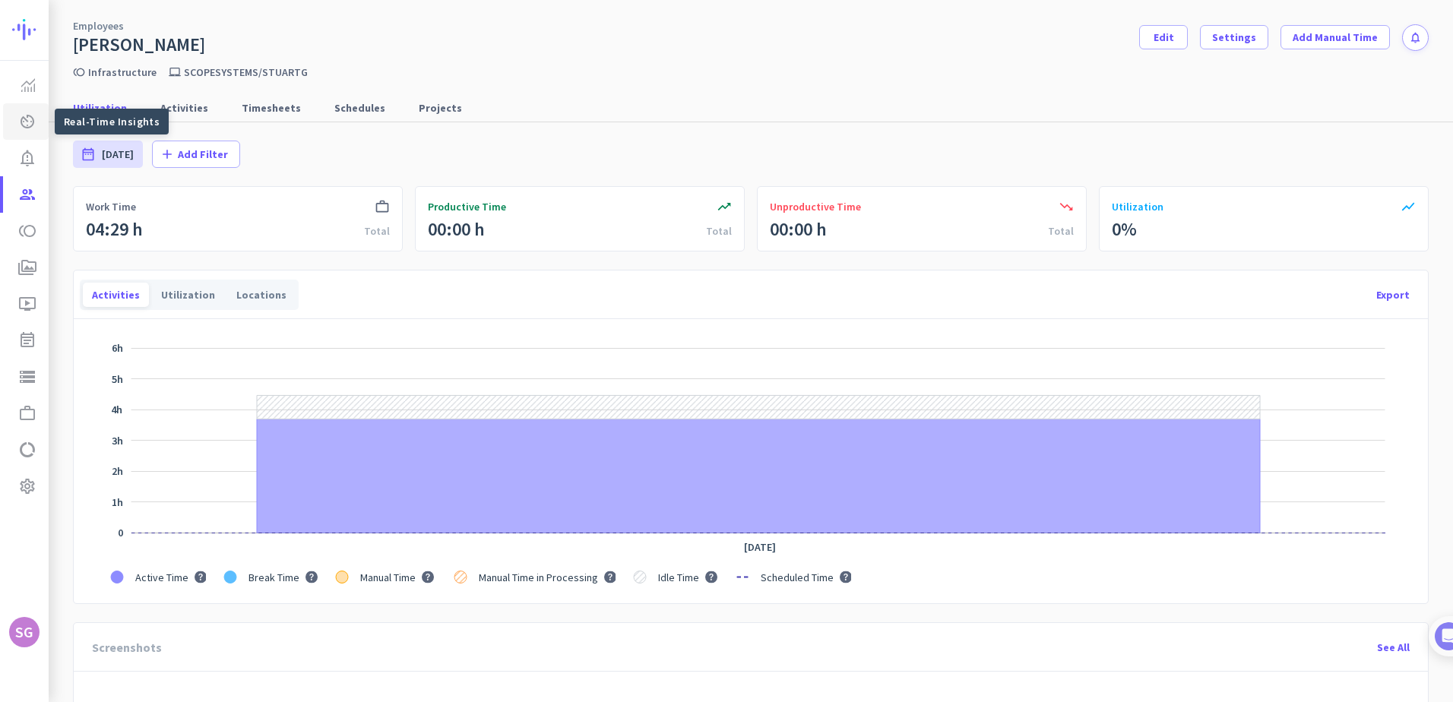
click at [25, 115] on icon "av_timer" at bounding box center [27, 121] width 18 height 18
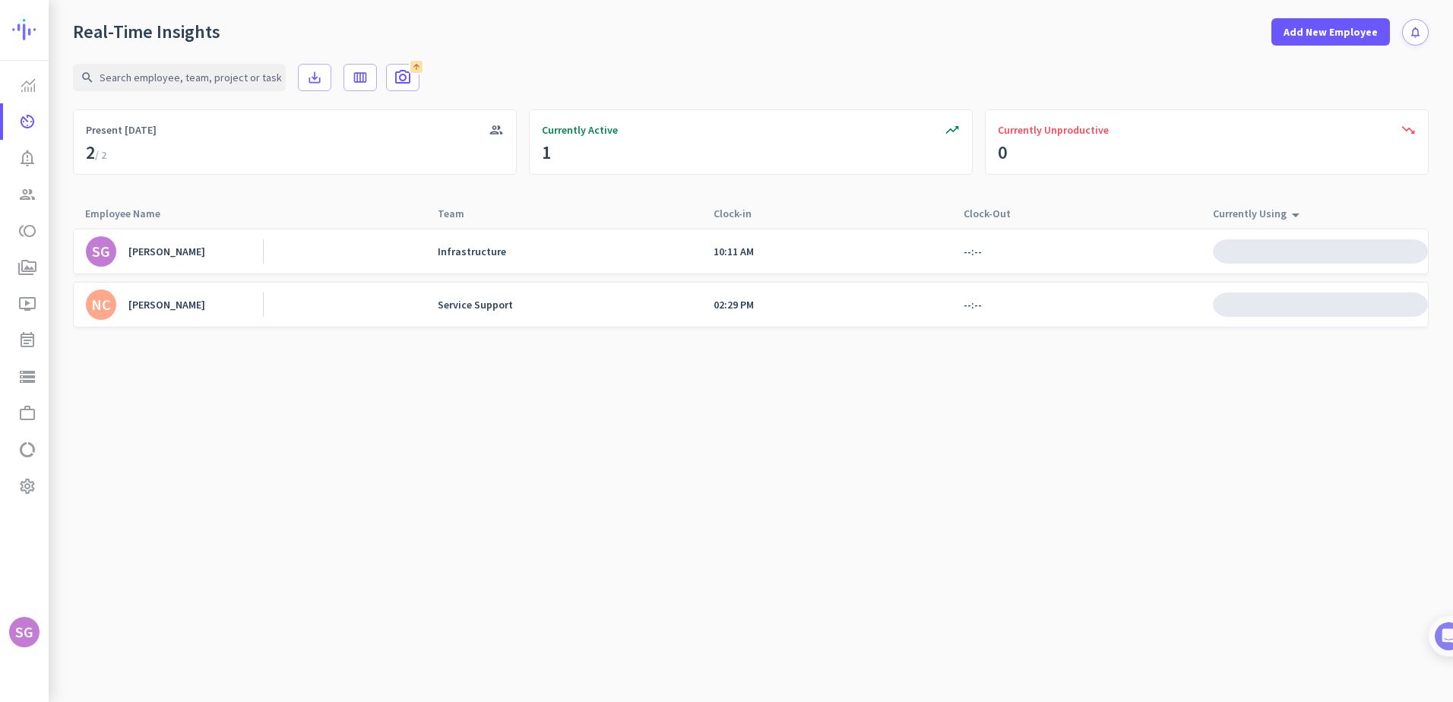
click at [205, 308] on div "[PERSON_NAME]" at bounding box center [166, 305] width 77 height 14
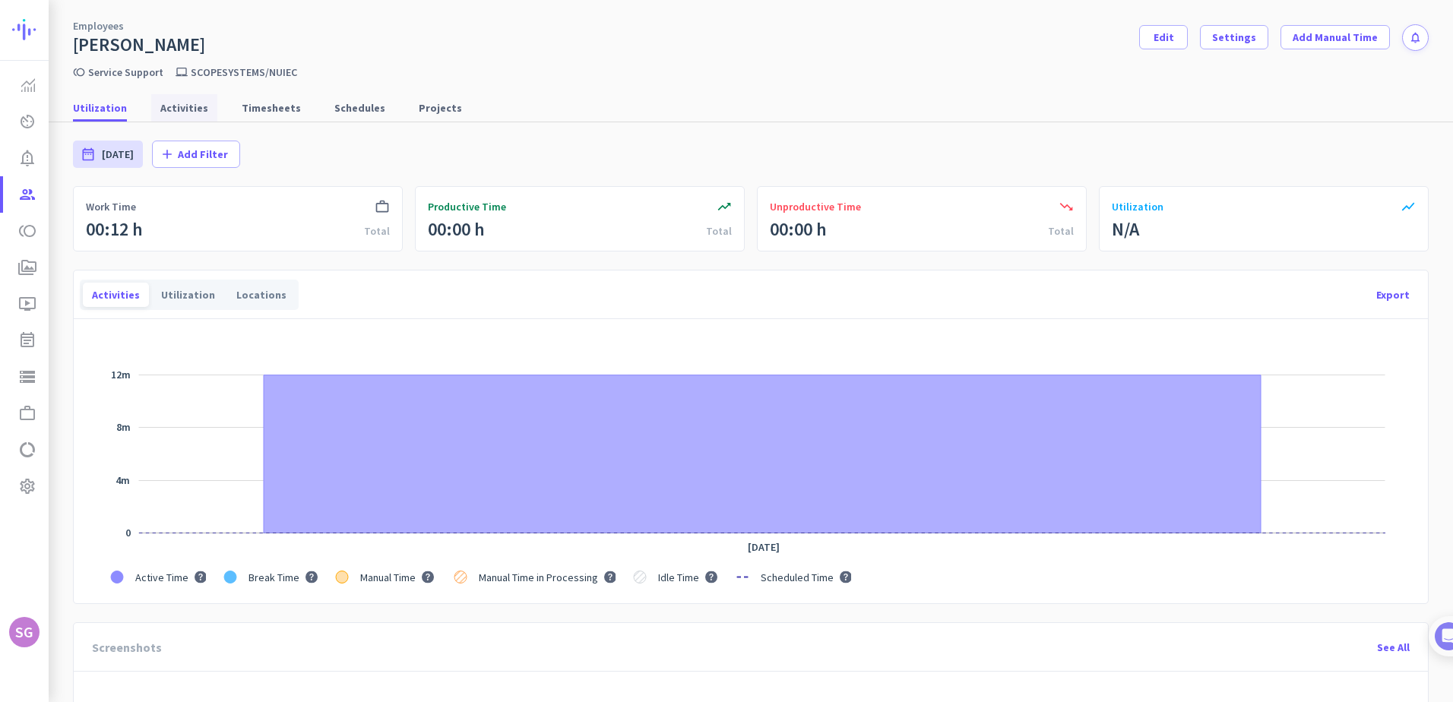
click at [183, 106] on span "Activities" at bounding box center [184, 107] width 48 height 15
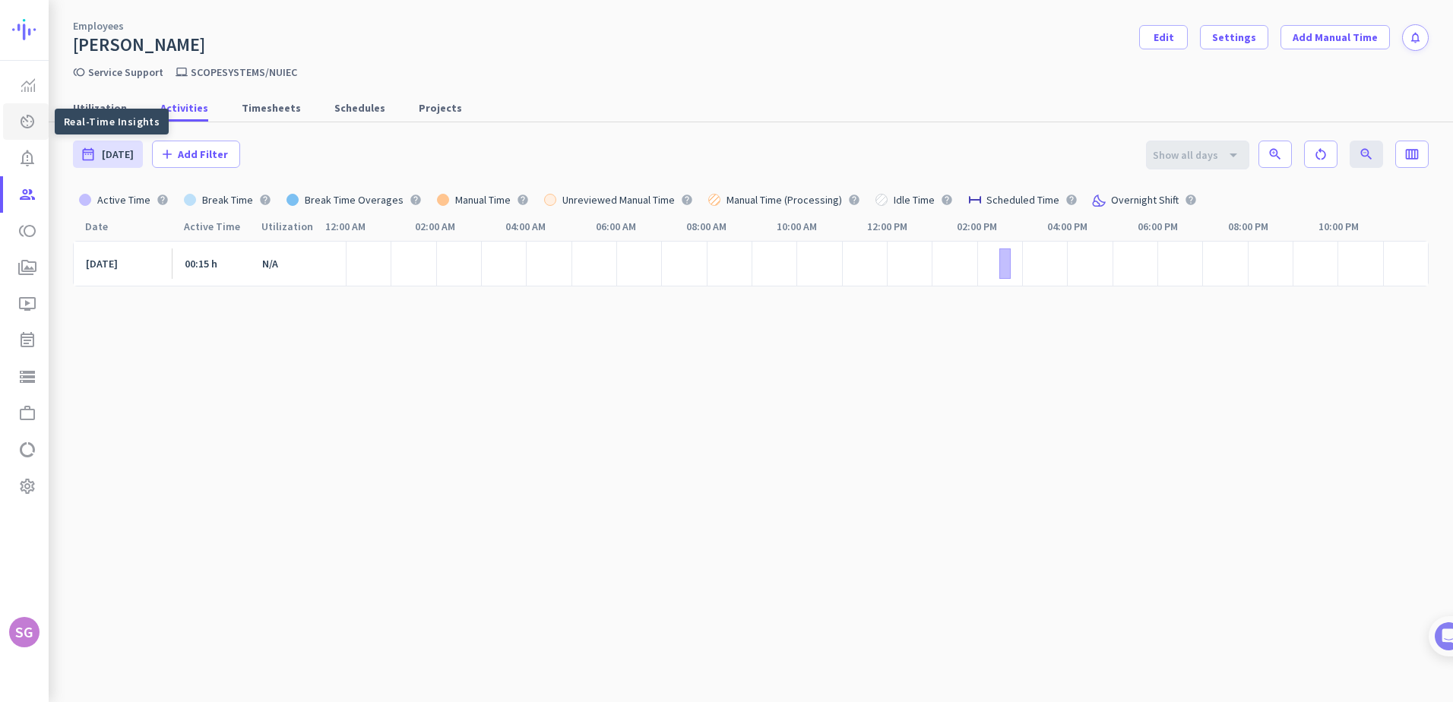
click at [27, 119] on icon "av_timer" at bounding box center [27, 121] width 18 height 18
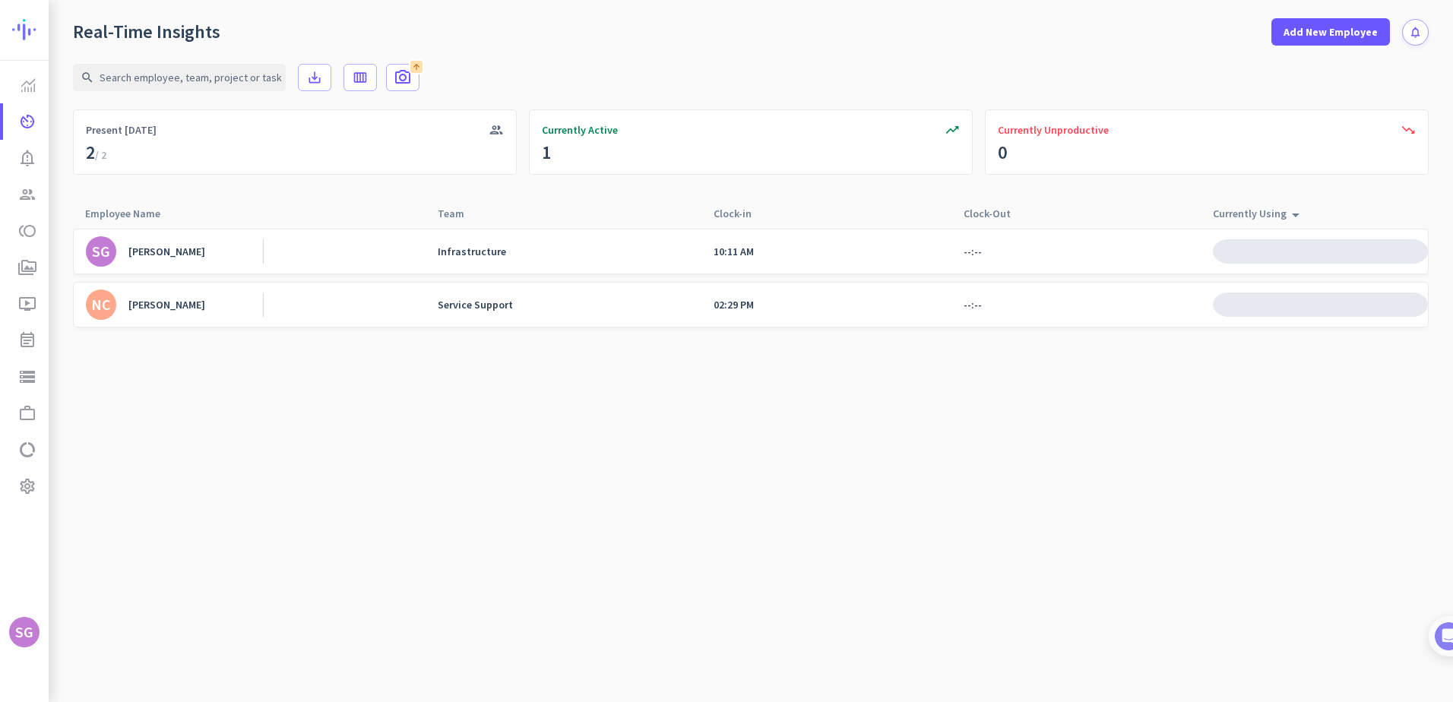
click at [157, 256] on div "[PERSON_NAME]" at bounding box center [166, 252] width 77 height 14
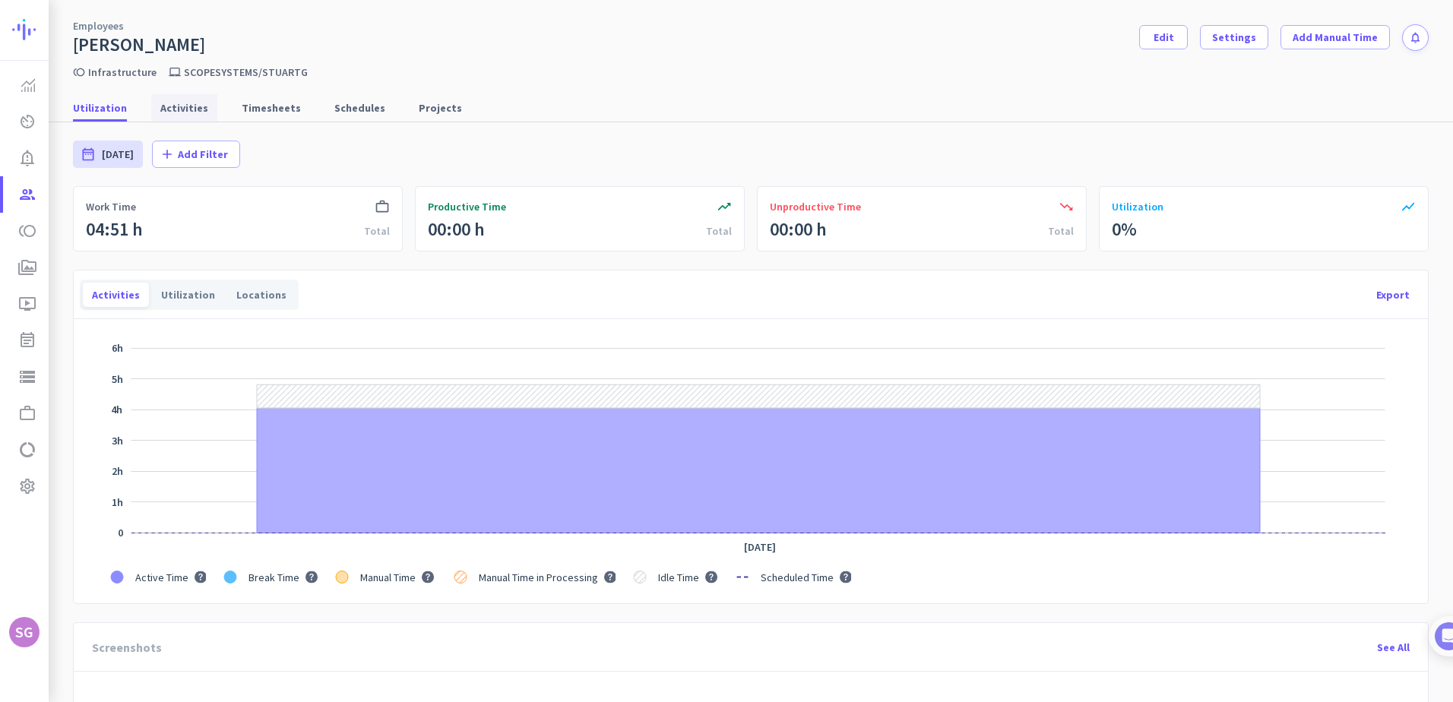
click at [179, 100] on span "Activities" at bounding box center [184, 107] width 48 height 15
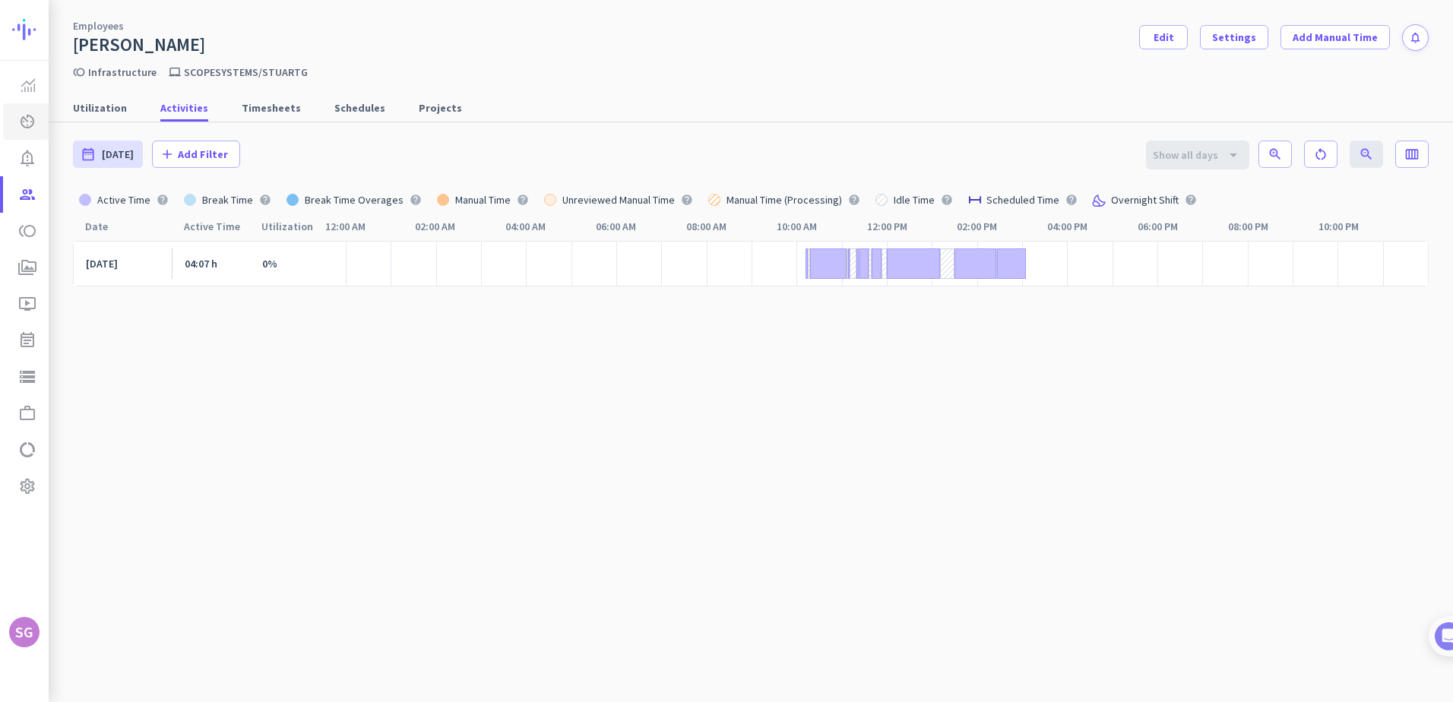
click at [38, 128] on link "av_timer Real-Time Insights" at bounding box center [26, 121] width 46 height 36
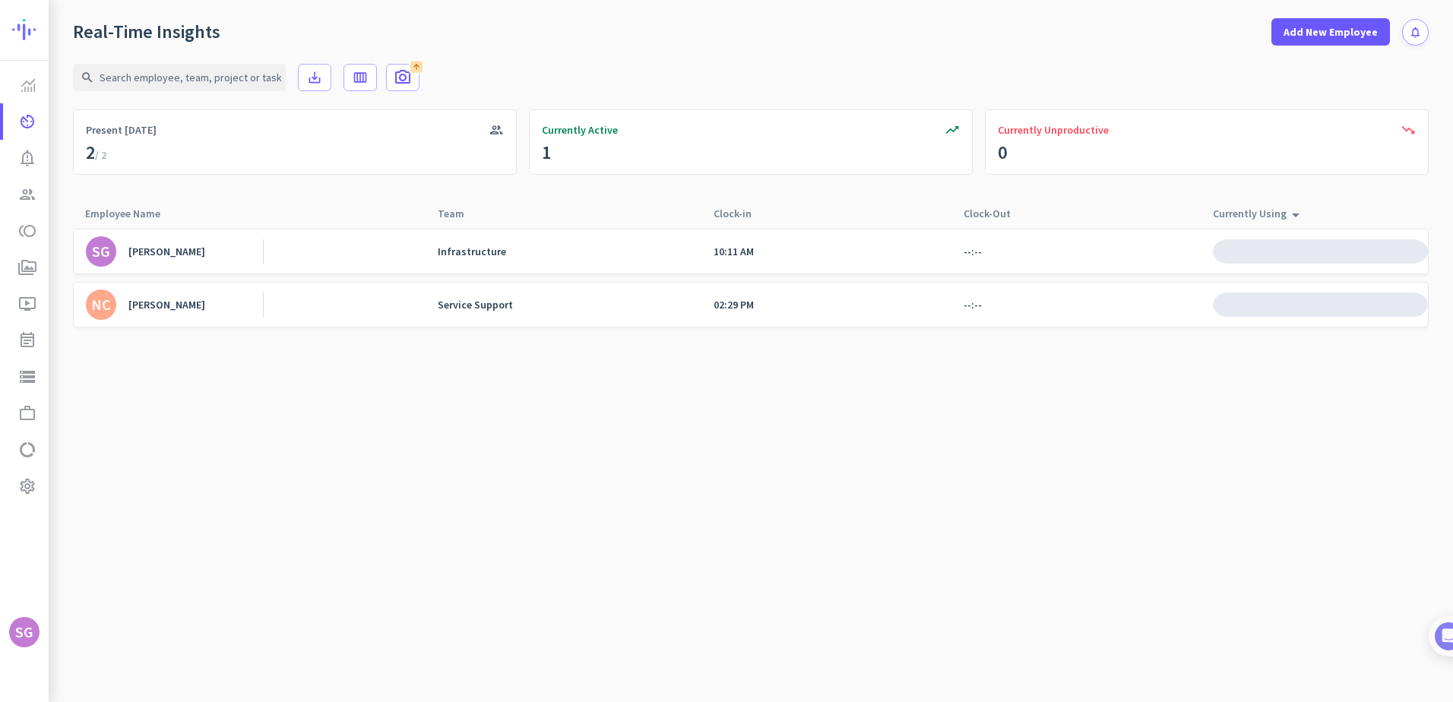
click at [156, 309] on div "[PERSON_NAME]" at bounding box center [166, 305] width 77 height 14
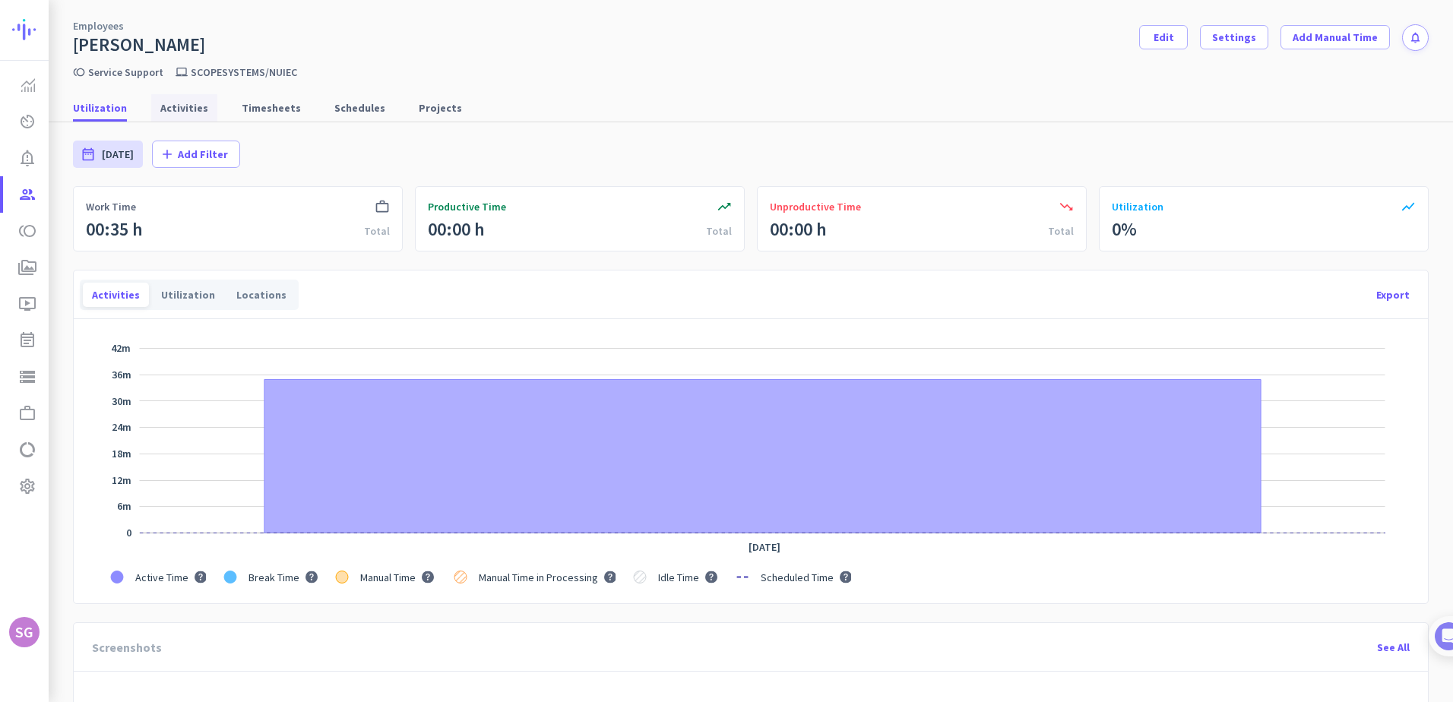
click at [181, 110] on span "Activities" at bounding box center [184, 107] width 48 height 15
